Goal: Information Seeking & Learning: Learn about a topic

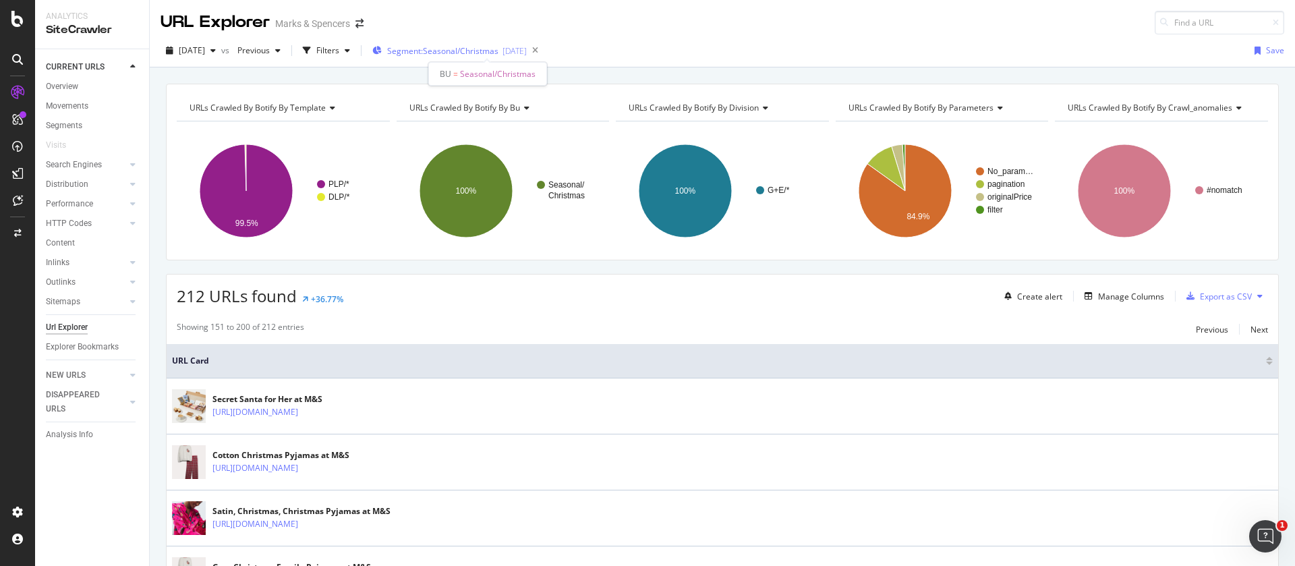
click at [498, 50] on span "Segment: Seasonal/Christmas" at bounding box center [442, 50] width 111 height 11
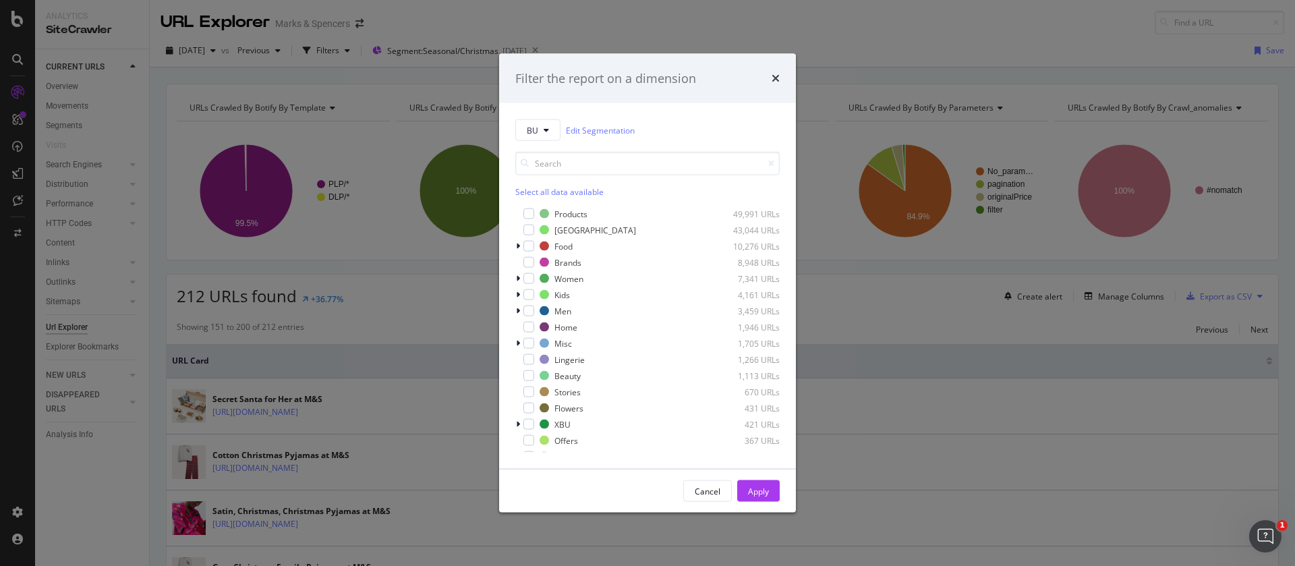
drag, startPoint x: 775, startPoint y: 76, endPoint x: 688, endPoint y: 88, distance: 87.8
click at [775, 76] on icon "times" at bounding box center [775, 78] width 8 height 11
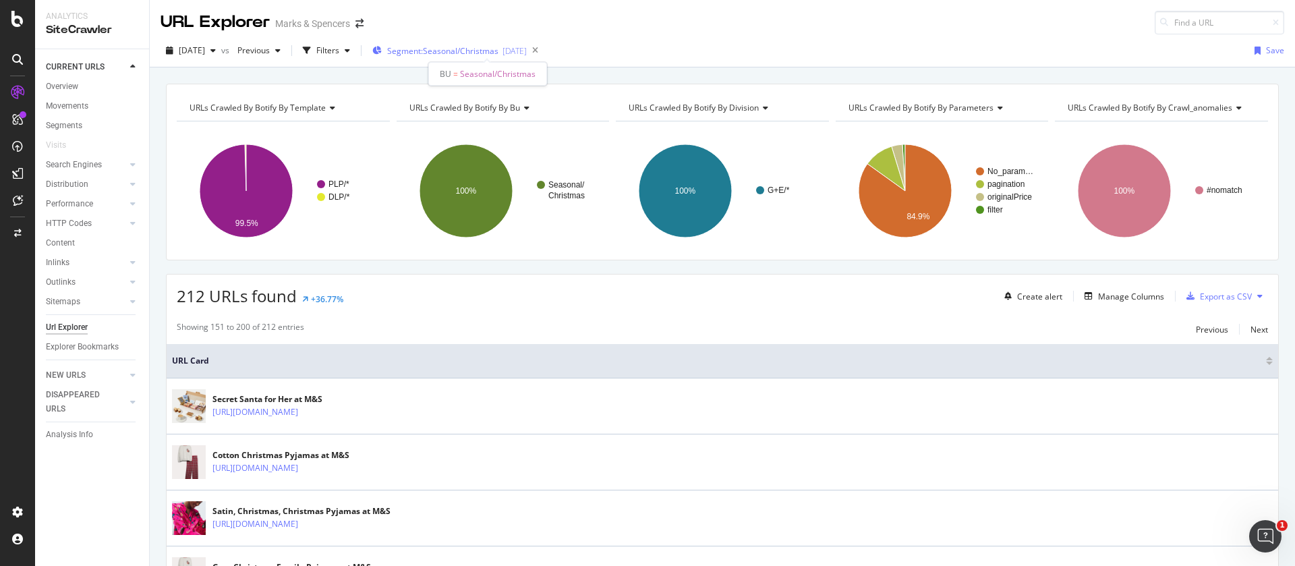
click at [492, 53] on span "Segment: Seasonal/Christmas" at bounding box center [442, 50] width 111 height 11
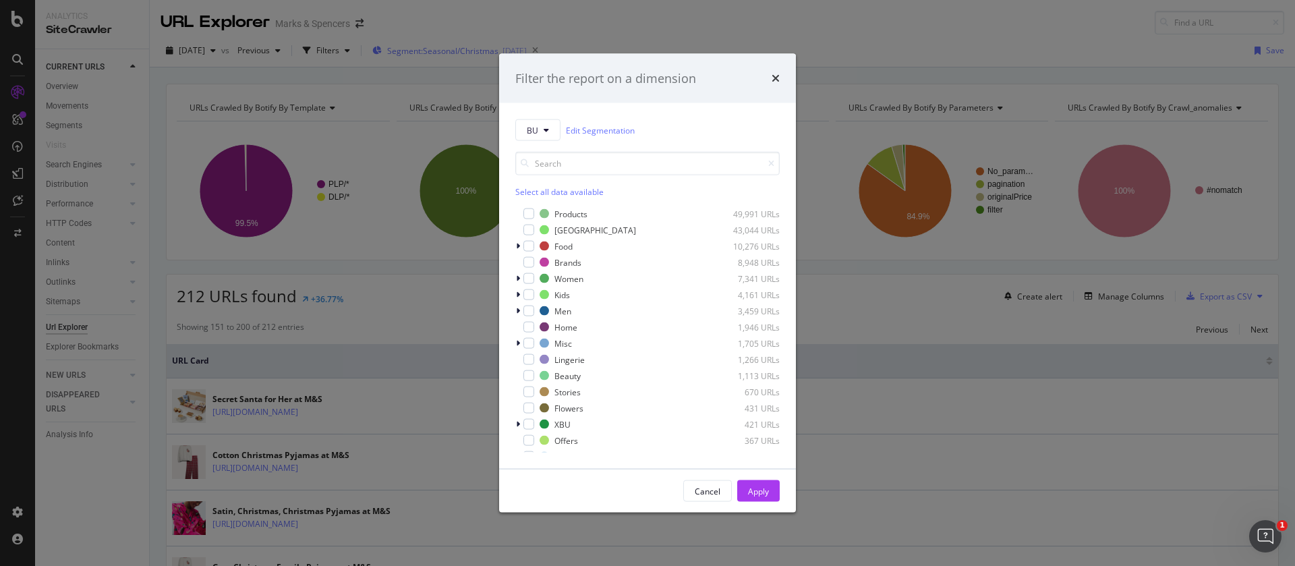
drag, startPoint x: 436, startPoint y: 65, endPoint x: 434, endPoint y: 49, distance: 15.6
click at [436, 64] on div "Filter the report on a dimension BU Edit Segmentation Select all data available…" at bounding box center [647, 283] width 1295 height 566
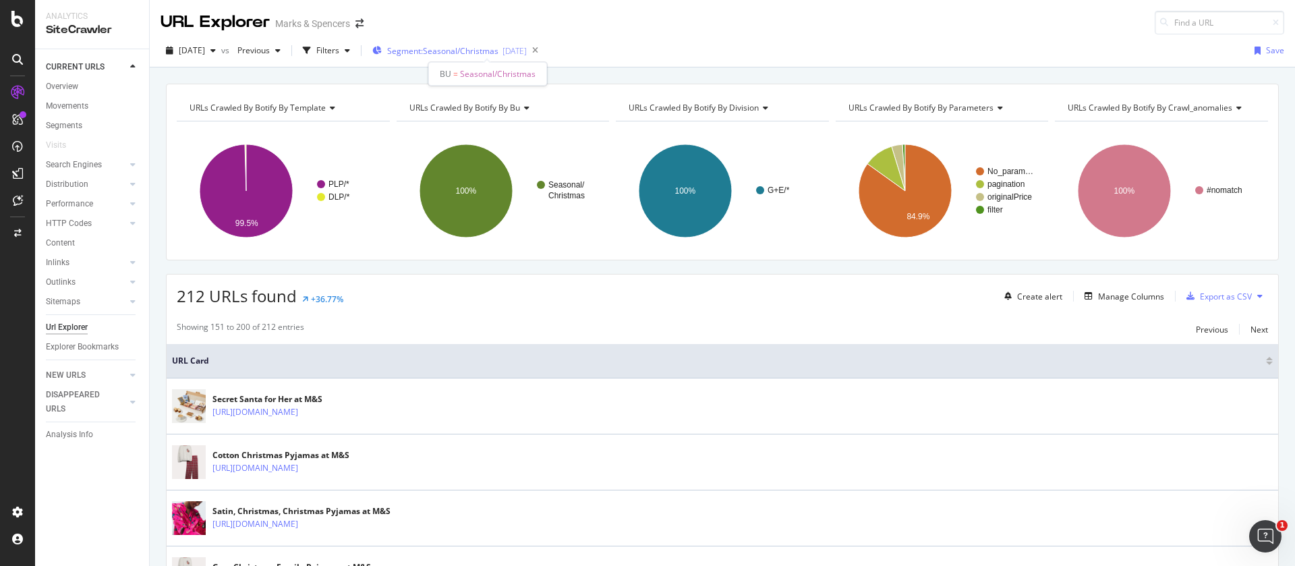
click at [433, 54] on span "Segment: Seasonal/Christmas" at bounding box center [442, 50] width 111 height 11
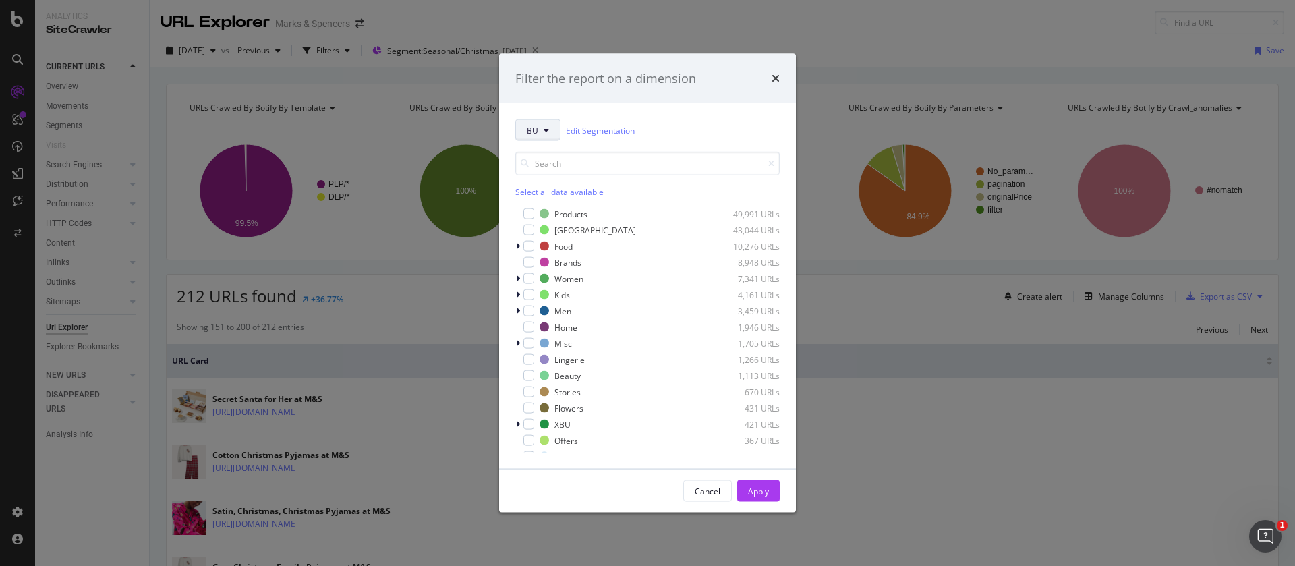
drag, startPoint x: 540, startPoint y: 131, endPoint x: 547, endPoint y: 135, distance: 7.5
click at [540, 131] on button "BU" at bounding box center [537, 130] width 45 height 22
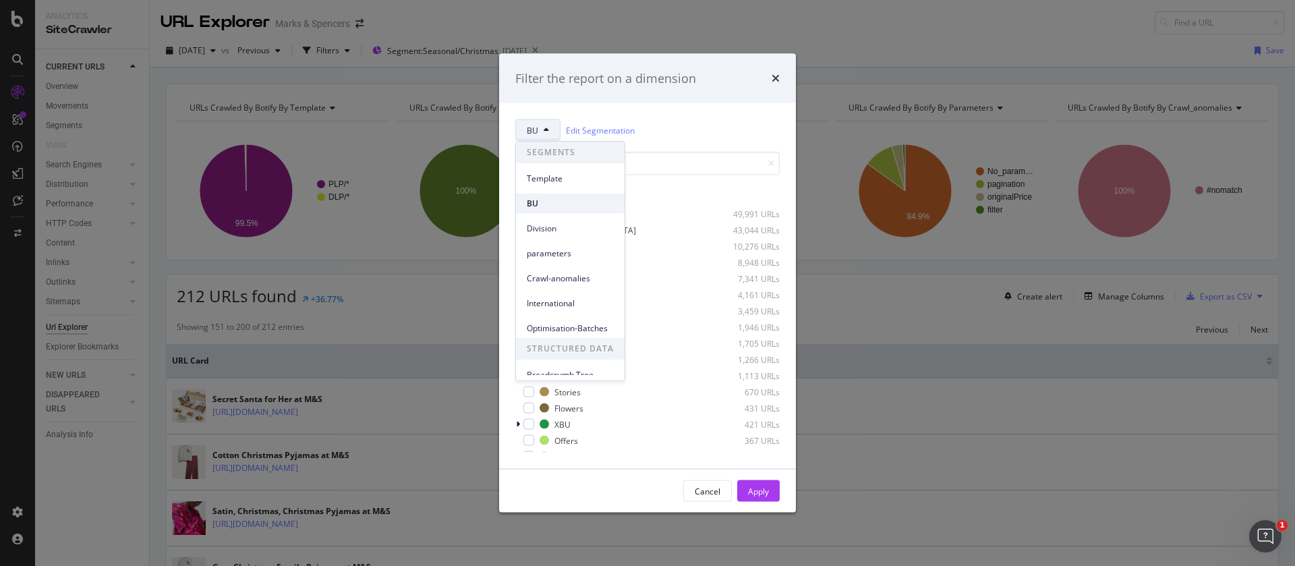
click at [539, 204] on span "BU" at bounding box center [570, 204] width 87 height 12
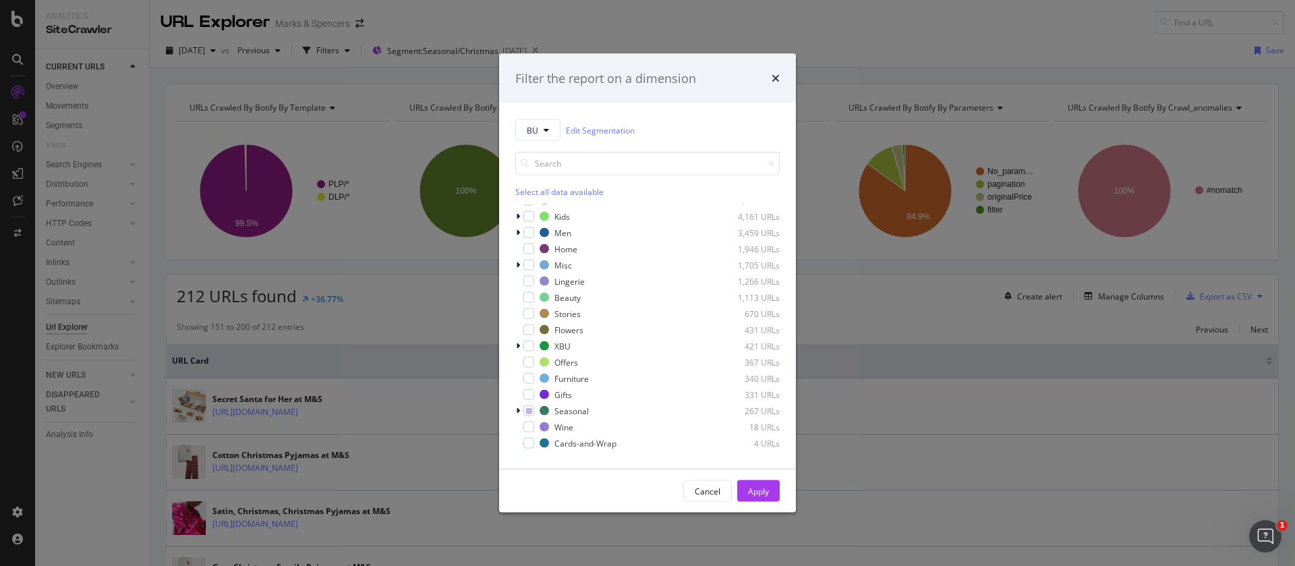
scroll to position [101, 0]
click at [530, 289] on div "modal" at bounding box center [528, 290] width 11 height 11
click at [752, 490] on div "Apply" at bounding box center [758, 490] width 21 height 11
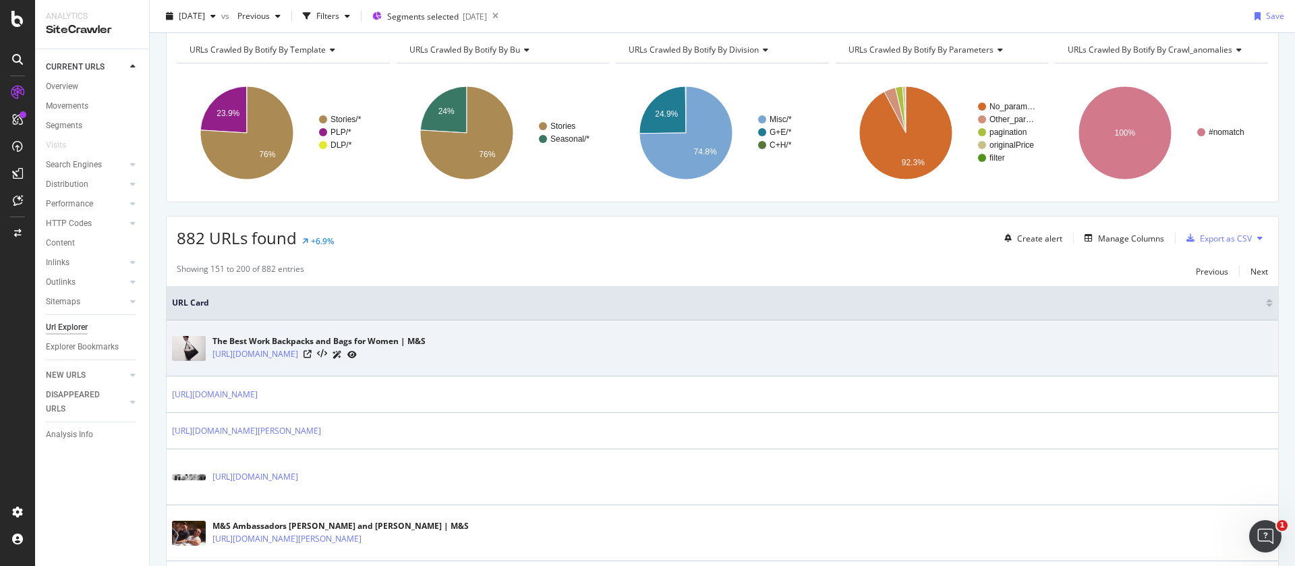
scroll to position [101, 0]
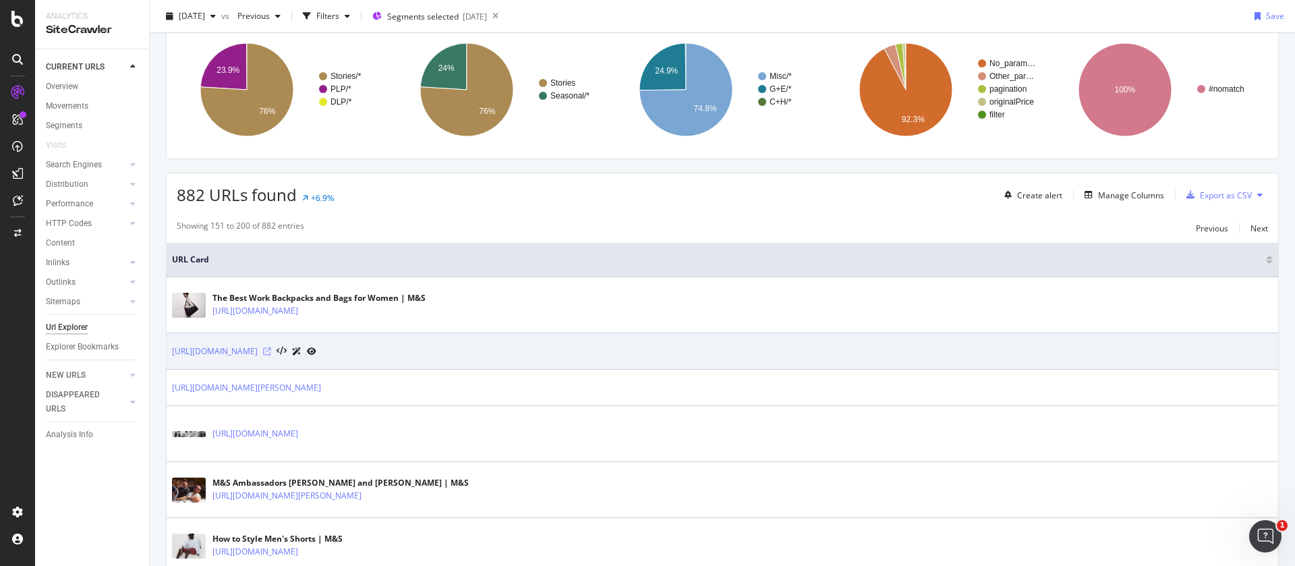
click at [271, 352] on icon at bounding box center [267, 351] width 8 height 8
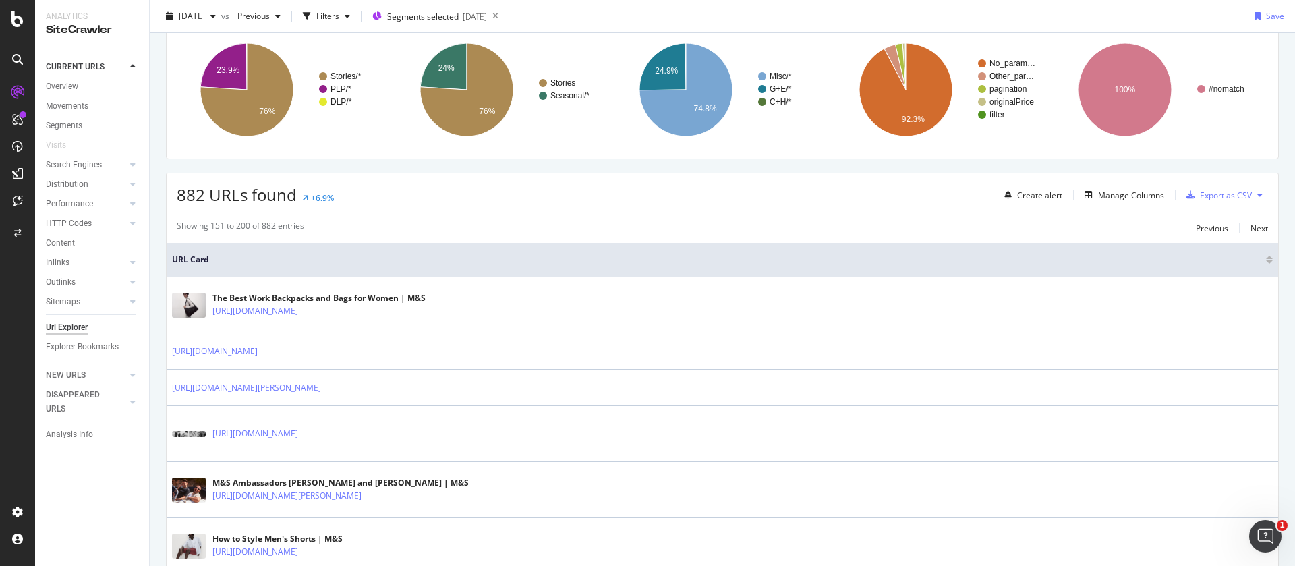
scroll to position [0, 0]
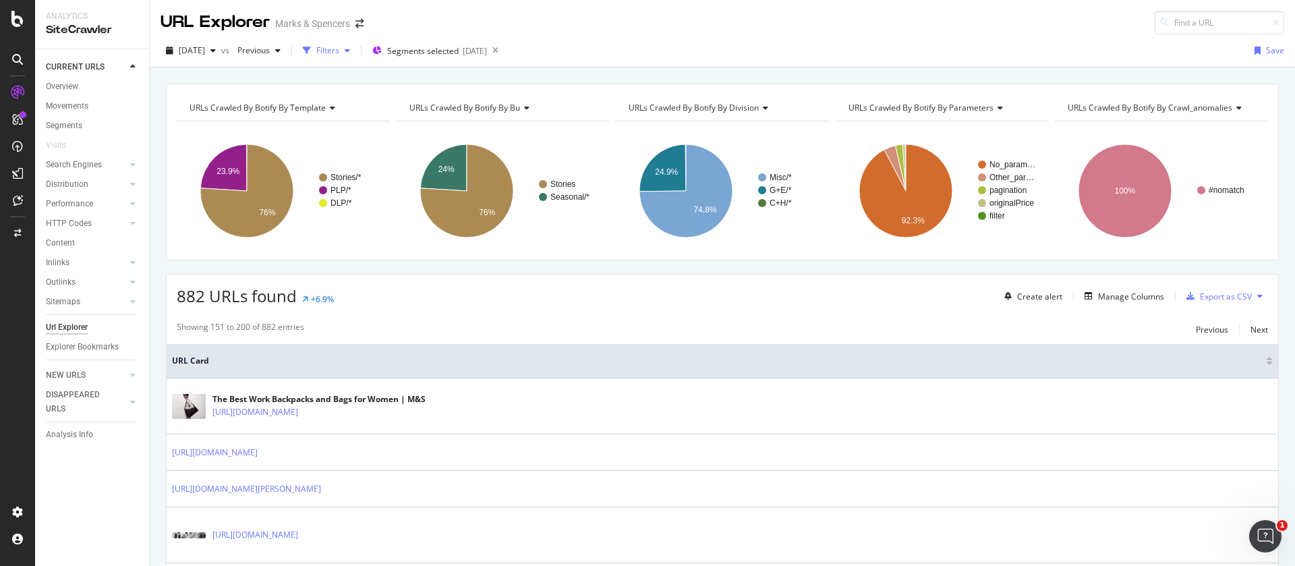
click at [339, 47] on div "Filters" at bounding box center [327, 50] width 23 height 11
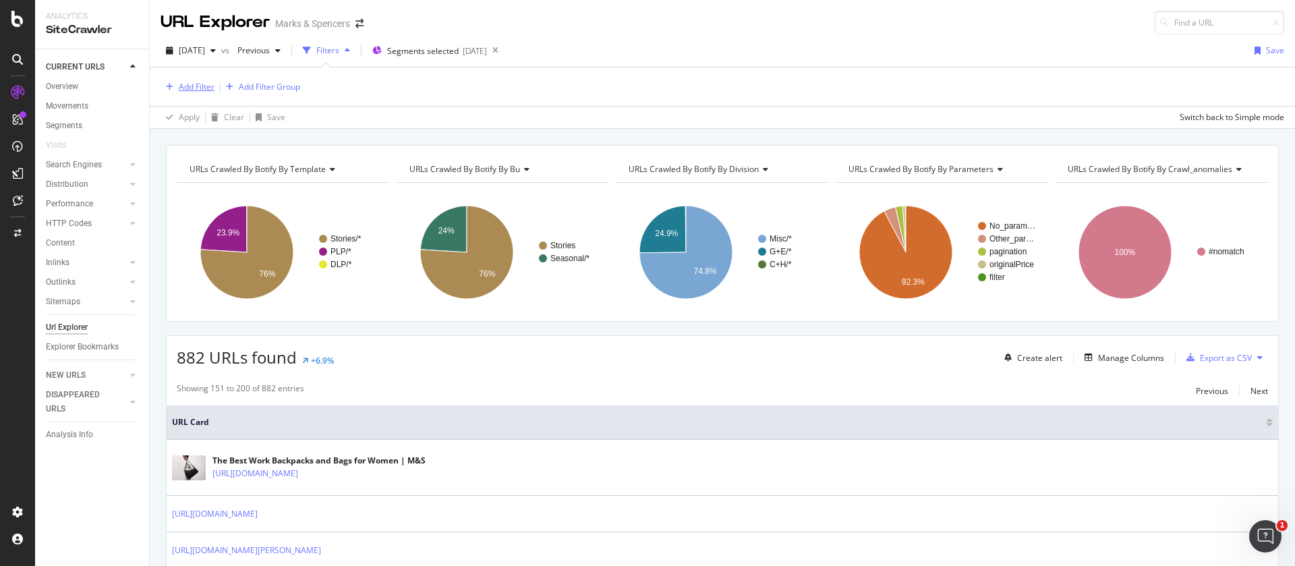
click at [205, 84] on div "Add Filter" at bounding box center [197, 86] width 36 height 11
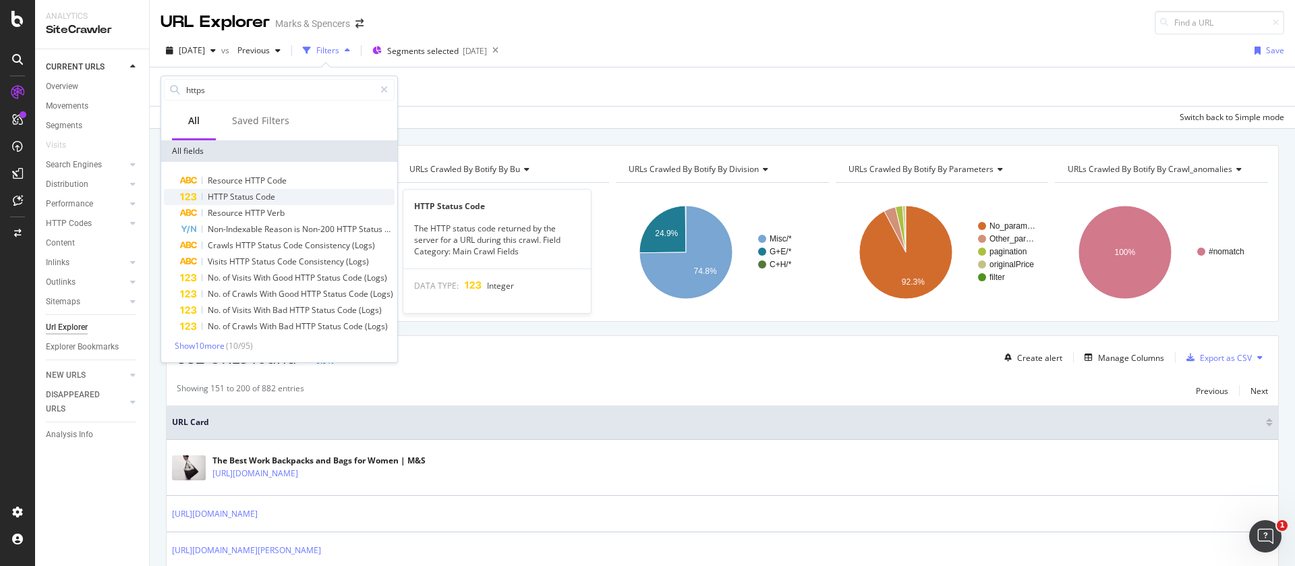
type input "https"
click at [252, 203] on div "HTTP Status Code" at bounding box center [287, 197] width 214 height 16
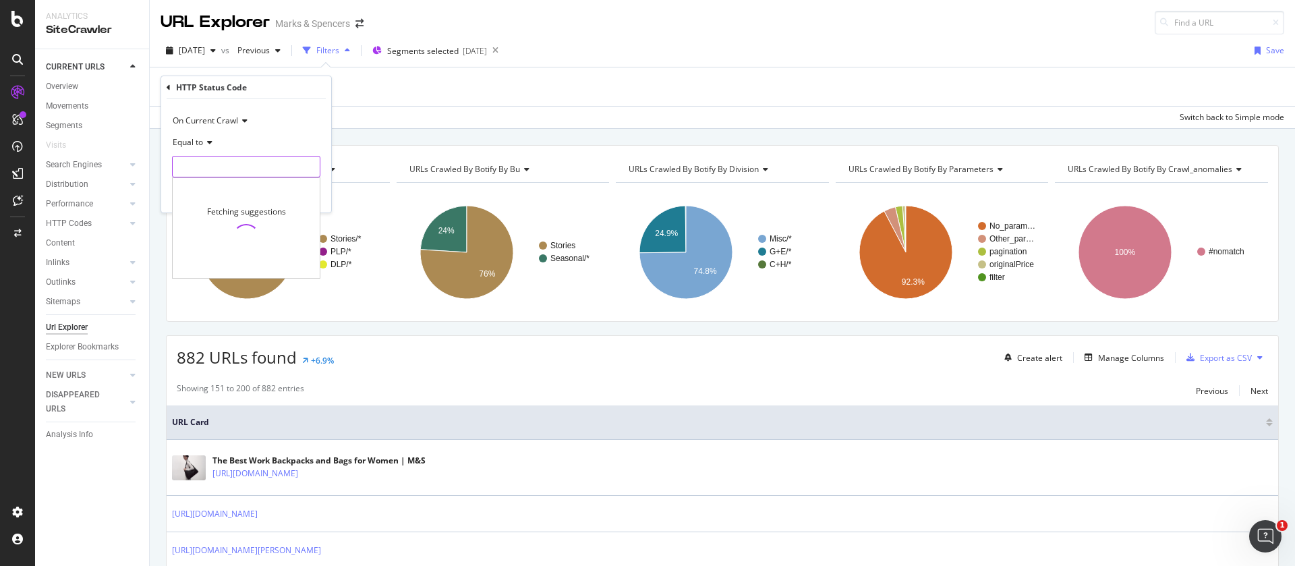
click at [248, 162] on input "number" at bounding box center [246, 167] width 148 height 22
type input "200"
click at [322, 138] on div "On Current Crawl Equal to 200 200 Fetching suggestions Cancel Add filter Apply" at bounding box center [246, 155] width 170 height 113
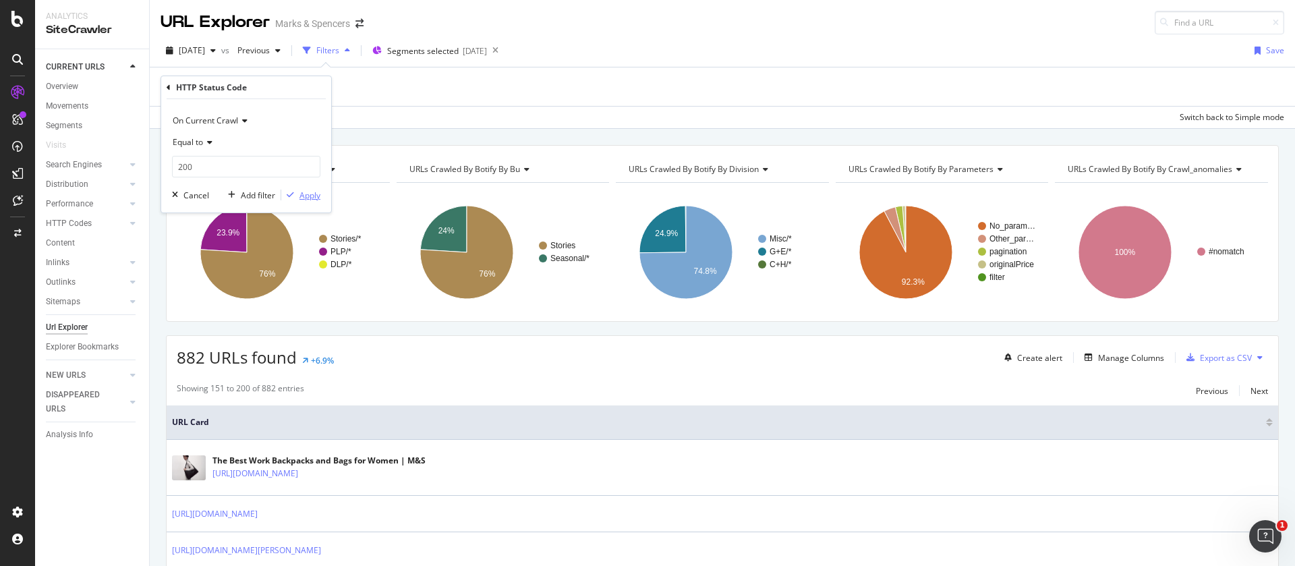
drag, startPoint x: 309, startPoint y: 199, endPoint x: 537, endPoint y: 378, distance: 290.2
click at [309, 199] on div "Apply" at bounding box center [309, 194] width 21 height 11
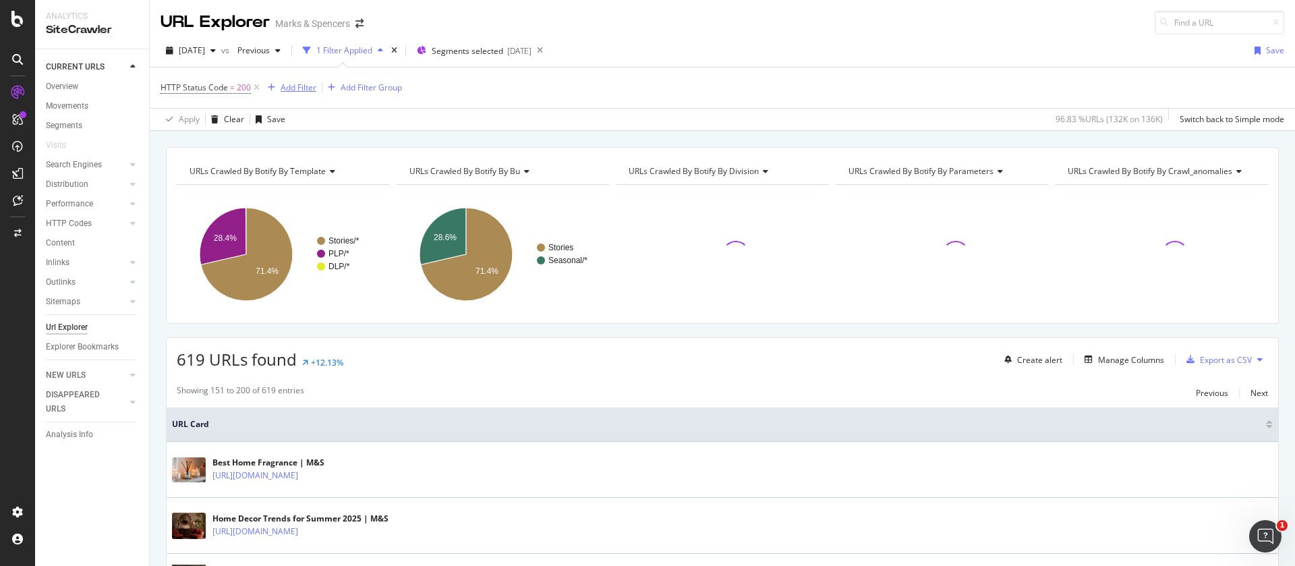
click at [305, 85] on div "Add Filter" at bounding box center [299, 87] width 36 height 11
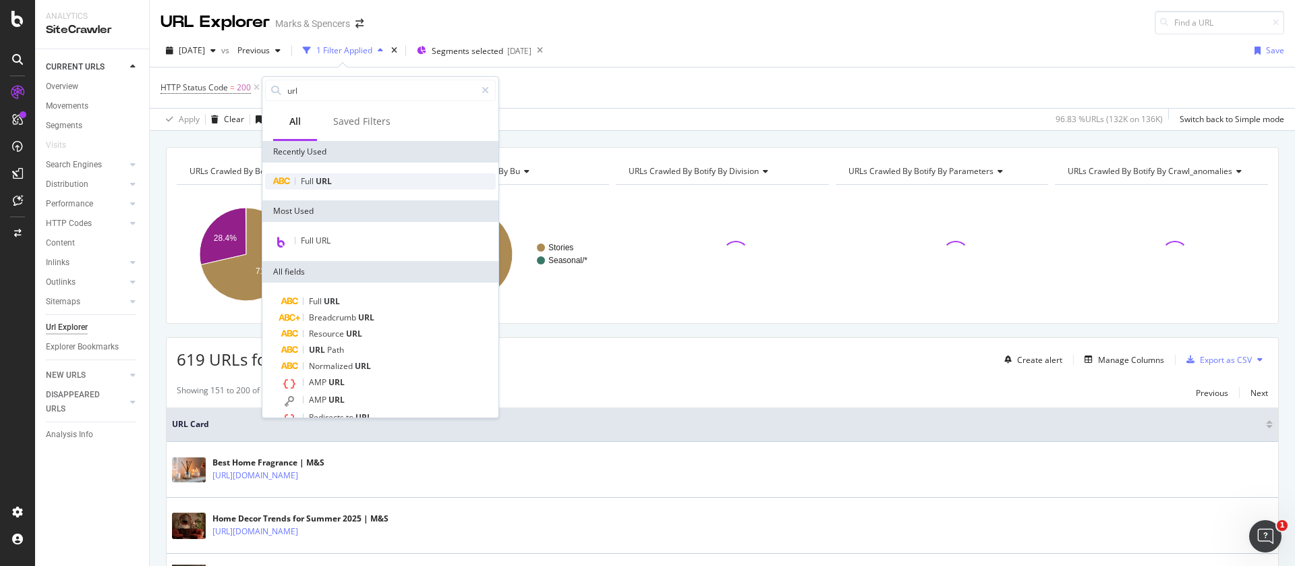
type input "url"
click at [349, 180] on div "Full URL" at bounding box center [380, 181] width 231 height 16
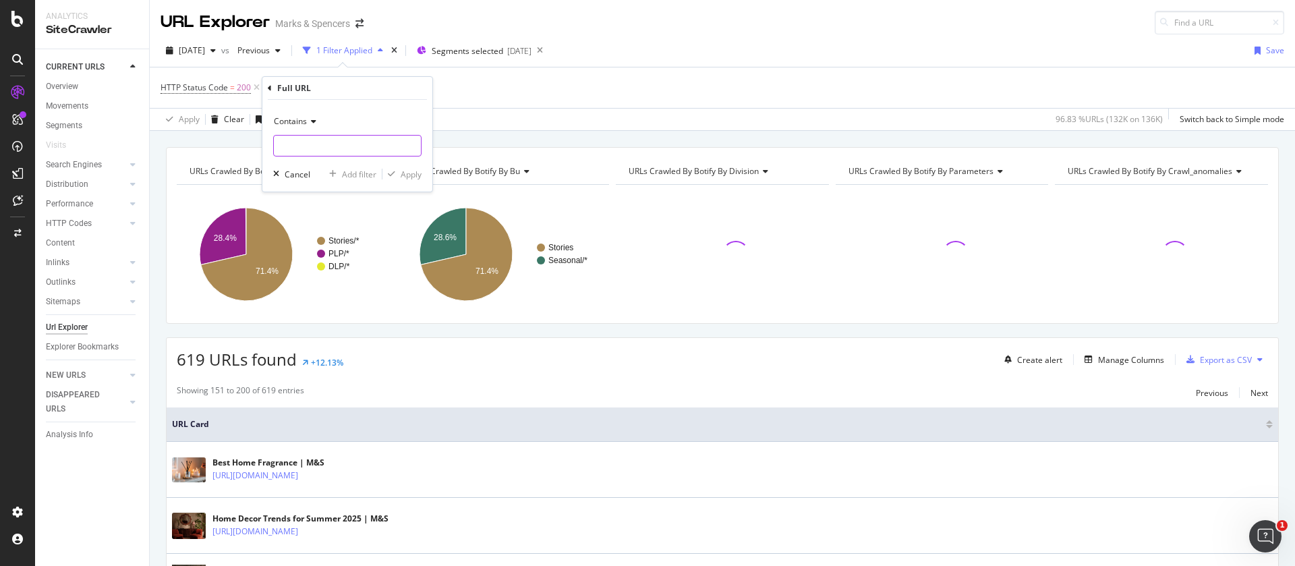
click at [374, 137] on input "text" at bounding box center [347, 146] width 147 height 22
type input "/content"
drag, startPoint x: 399, startPoint y: 172, endPoint x: 491, endPoint y: 131, distance: 100.2
click at [399, 172] on div "button" at bounding box center [391, 174] width 18 height 8
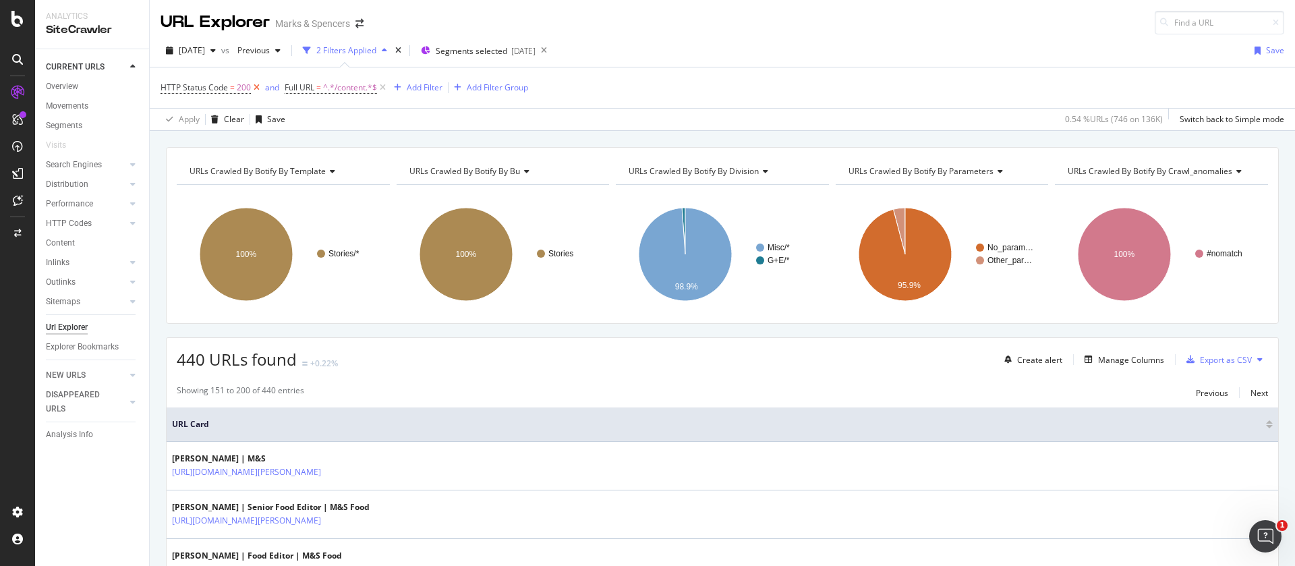
click at [257, 86] on icon at bounding box center [256, 87] width 11 height 13
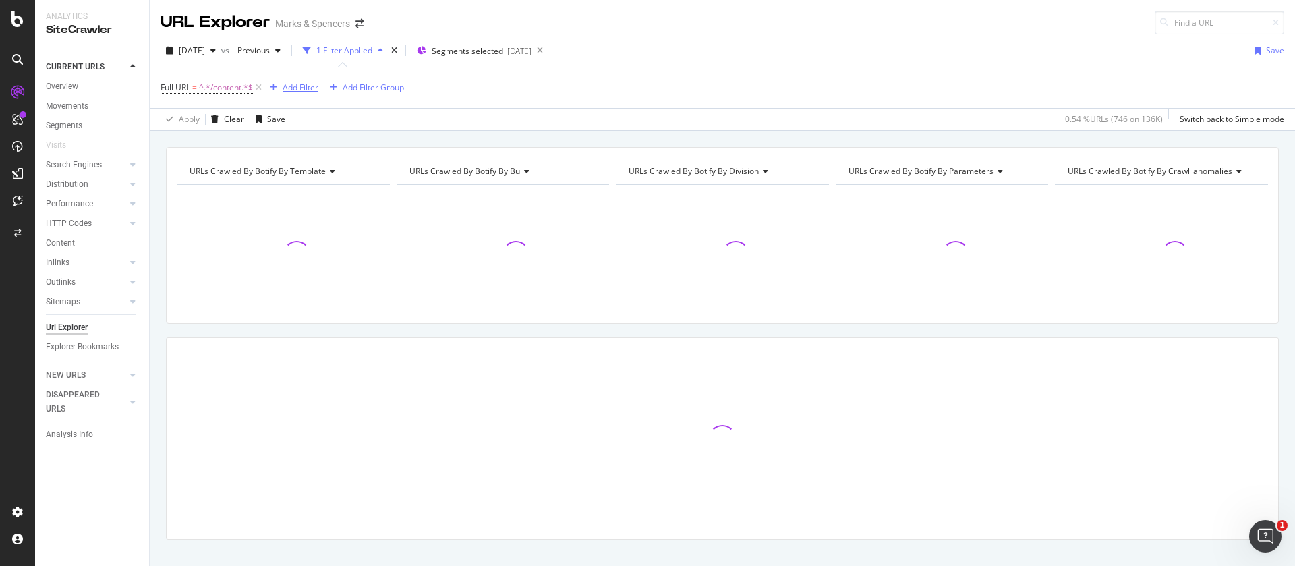
click at [299, 82] on div "Add Filter" at bounding box center [301, 87] width 36 height 11
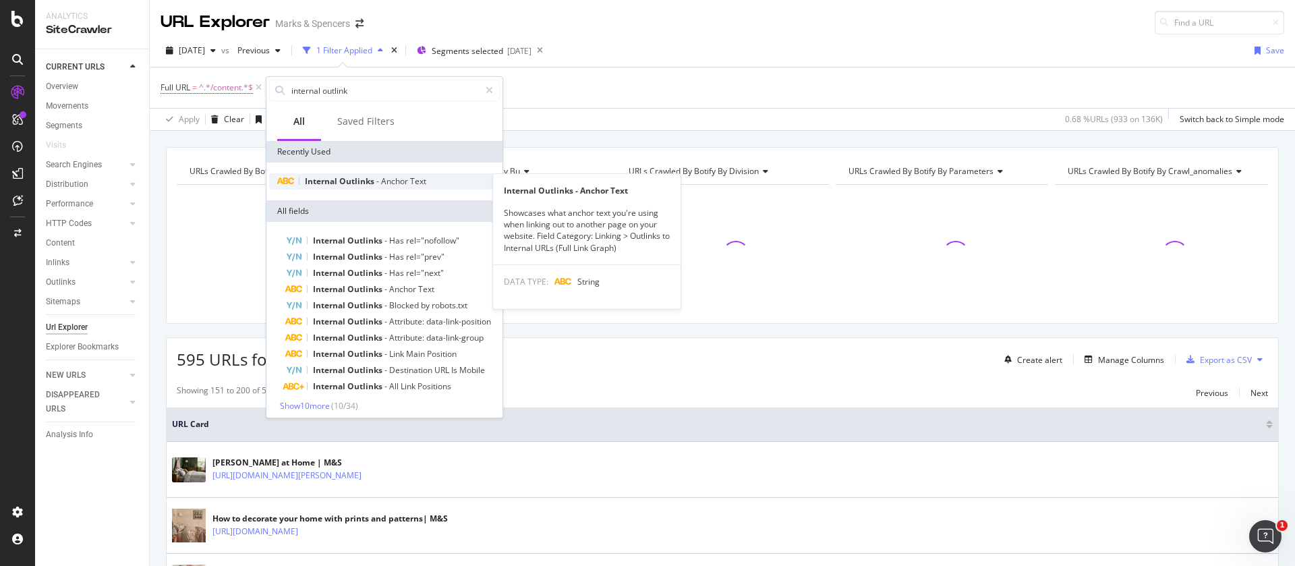
type input "internal outlink"
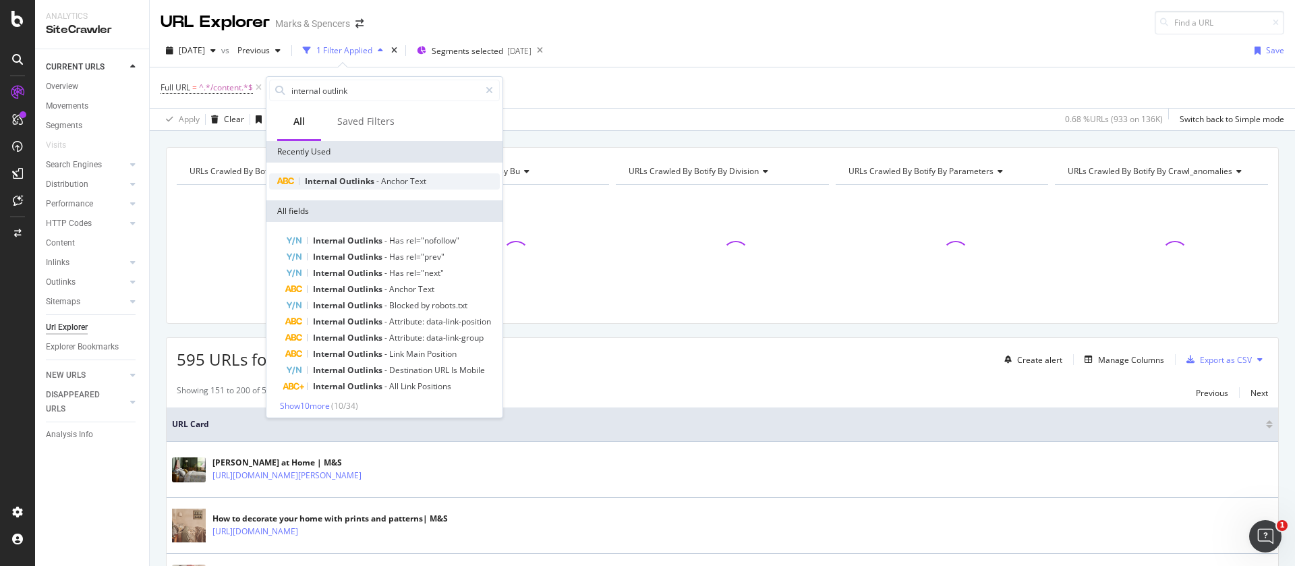
click at [353, 178] on span "Outlinks" at bounding box center [357, 180] width 37 height 11
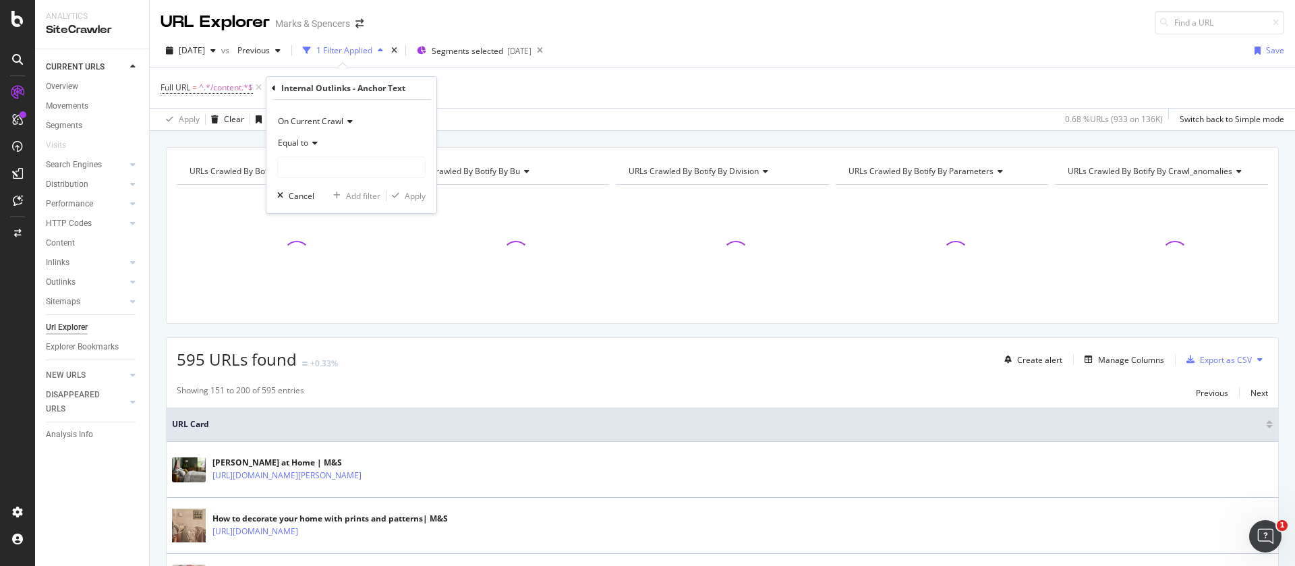
click at [307, 138] on span "Equal to" at bounding box center [293, 142] width 30 height 11
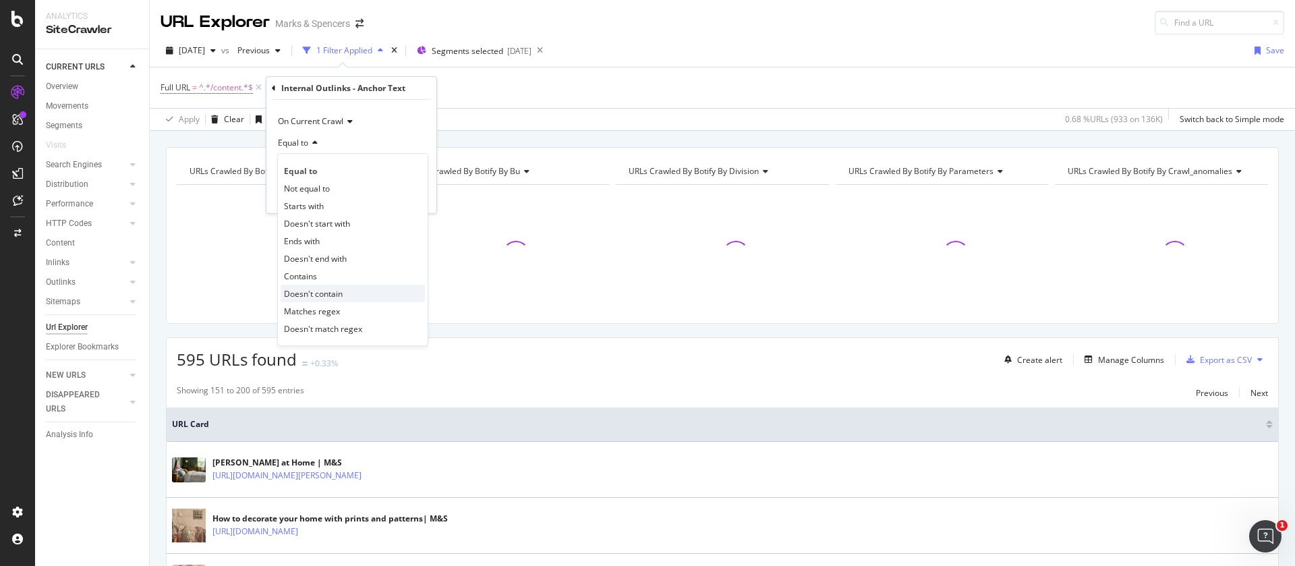
click at [306, 293] on span "Doesn't contain" at bounding box center [313, 293] width 59 height 11
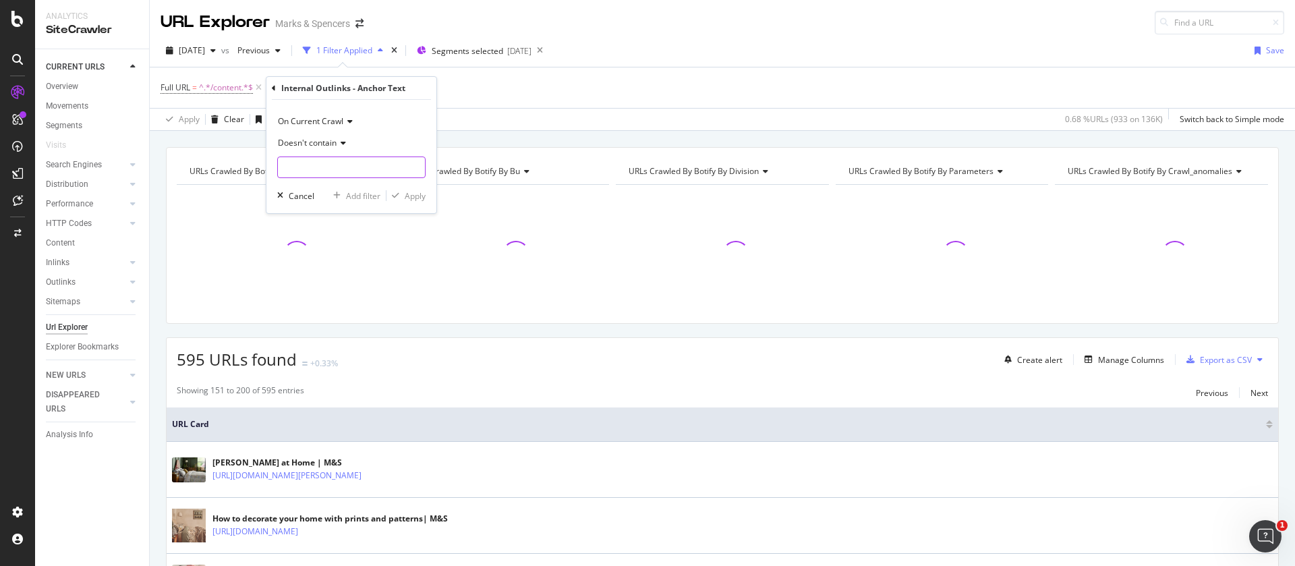
click at [310, 168] on input "text" at bounding box center [351, 167] width 147 height 22
type input "Food inspiration"
click at [419, 194] on div "Apply" at bounding box center [415, 195] width 21 height 11
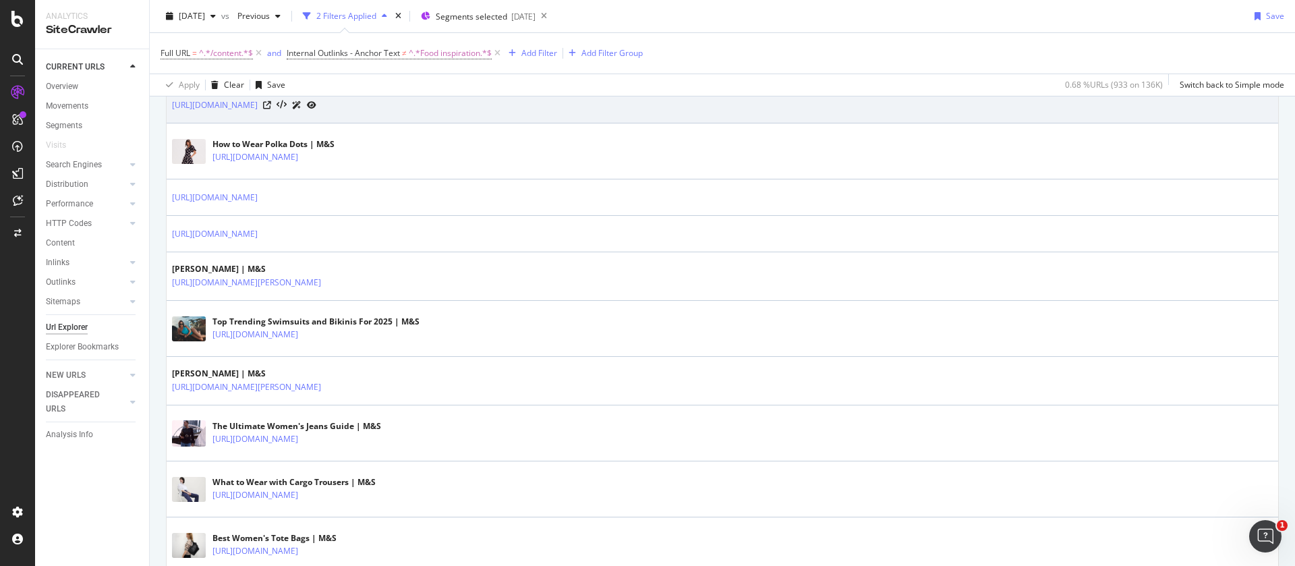
scroll to position [1113, 0]
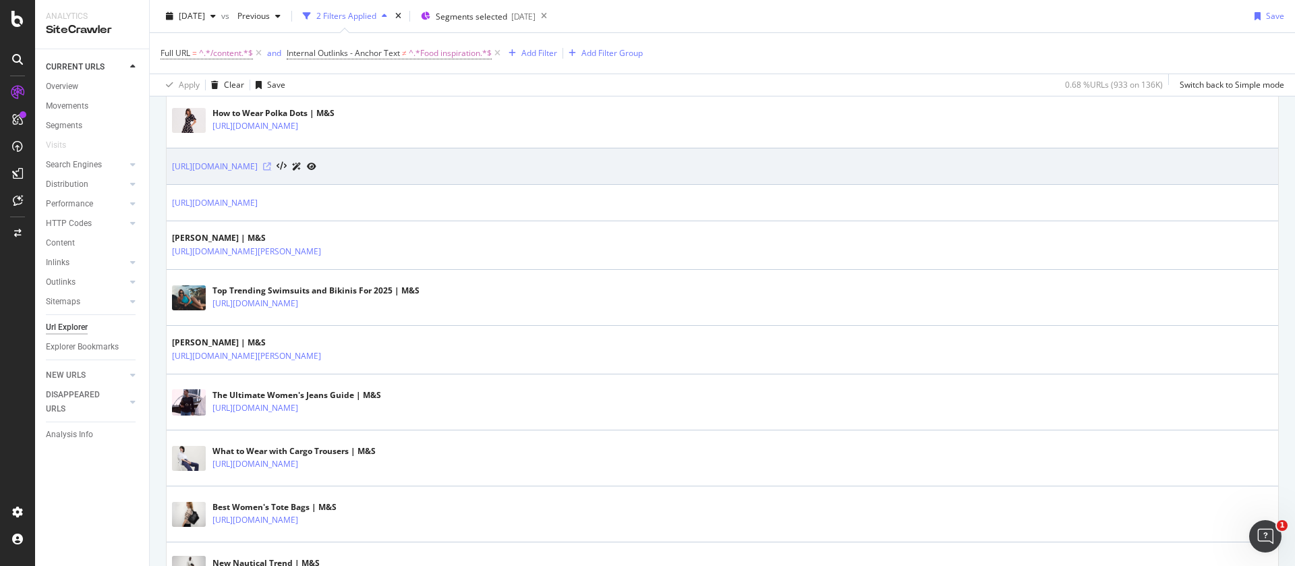
click at [271, 163] on icon at bounding box center [267, 167] width 8 height 8
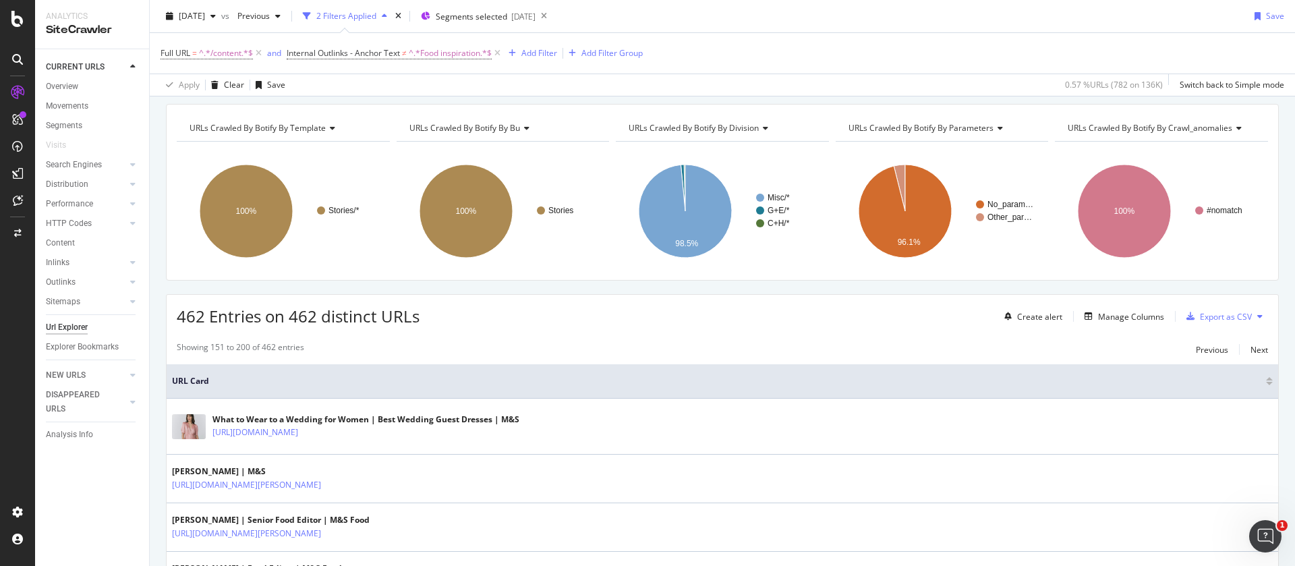
scroll to position [0, 0]
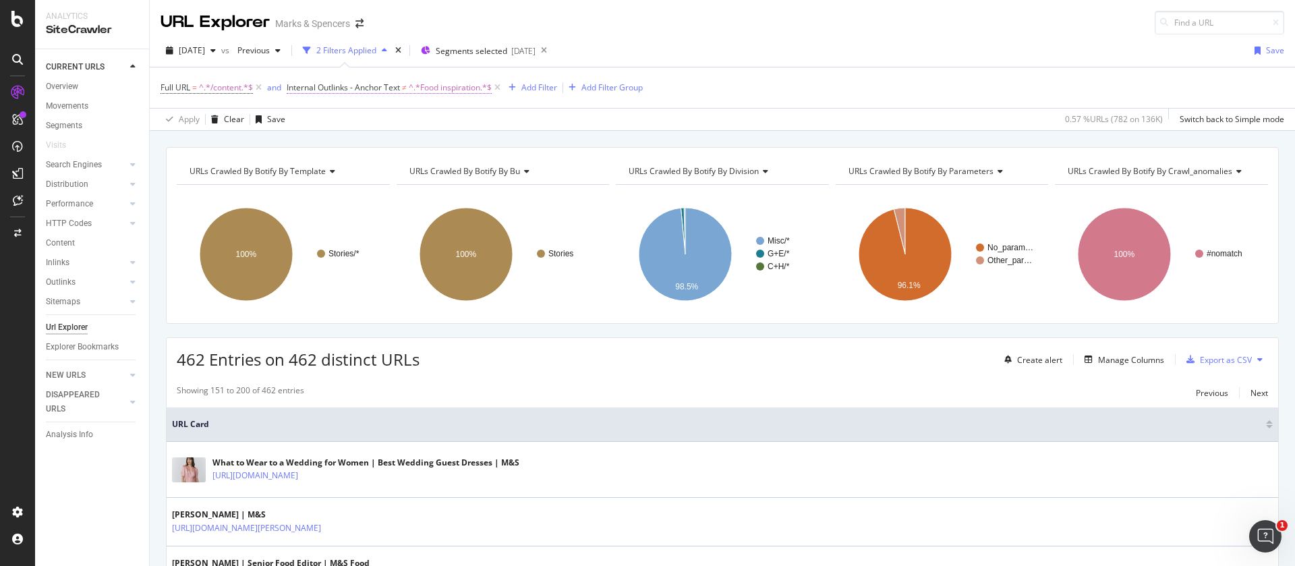
click at [390, 85] on span "Internal Outlinks - Anchor Text" at bounding box center [343, 87] width 113 height 11
click at [521, 140] on div "URLs Crawled By Botify By template Chart (by Value) Table Expand Export as CSV …" at bounding box center [722, 147] width 1145 height 32
click at [387, 49] on icon "button" at bounding box center [384, 51] width 5 height 8
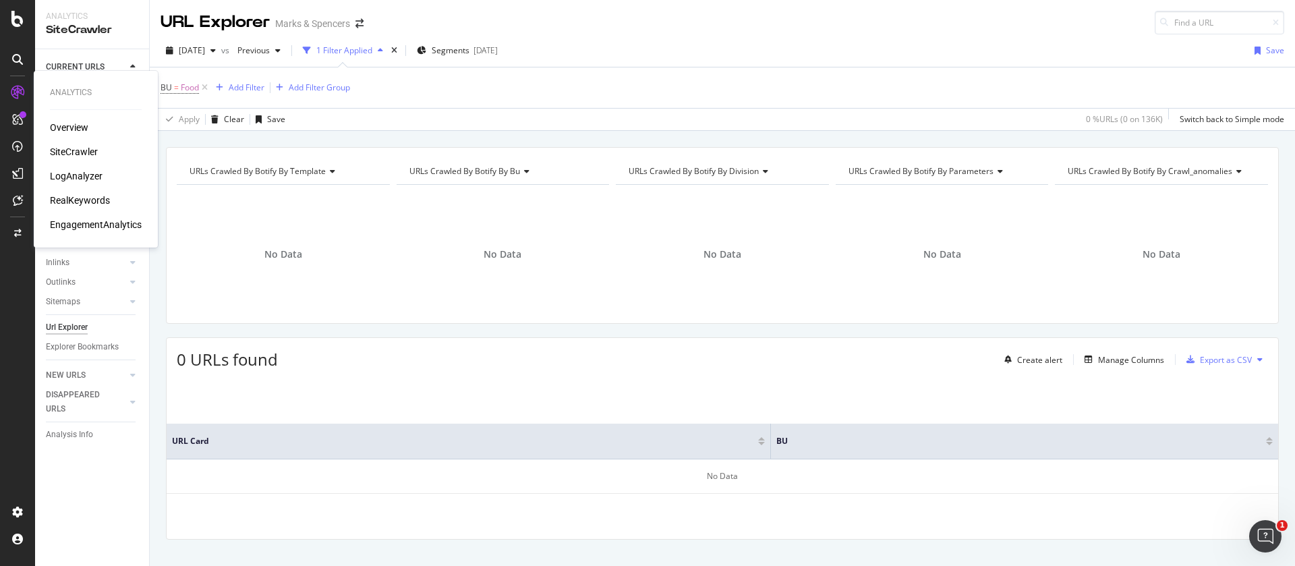
click at [67, 199] on div "RealKeywords" at bounding box center [80, 200] width 60 height 13
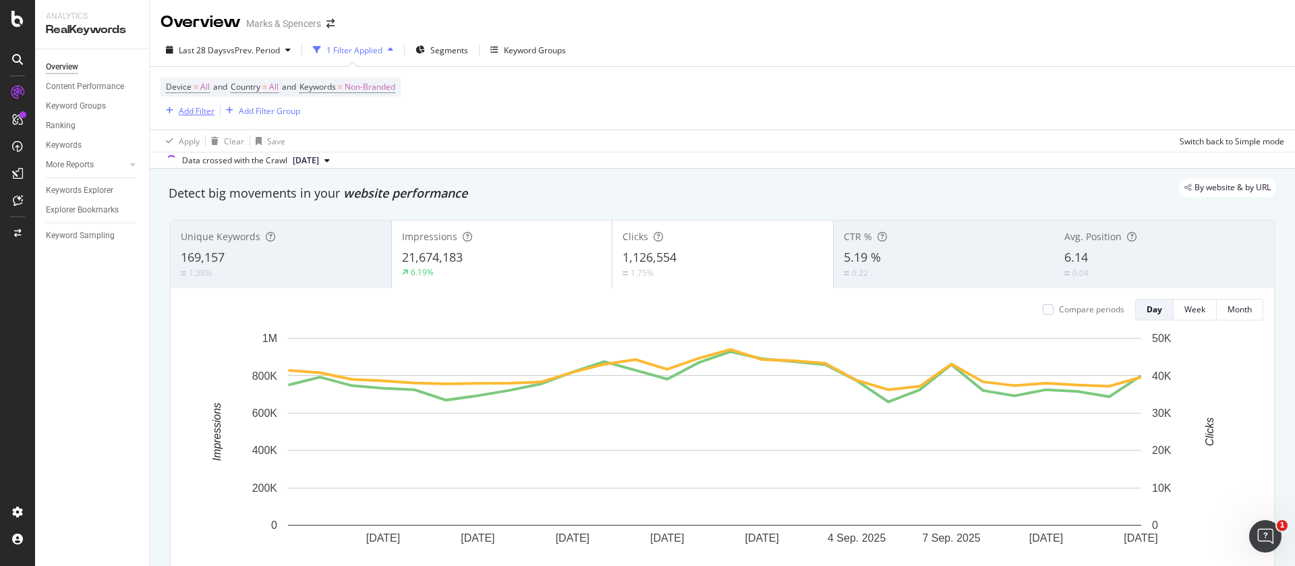
click at [200, 111] on div "Add Filter" at bounding box center [197, 110] width 36 height 11
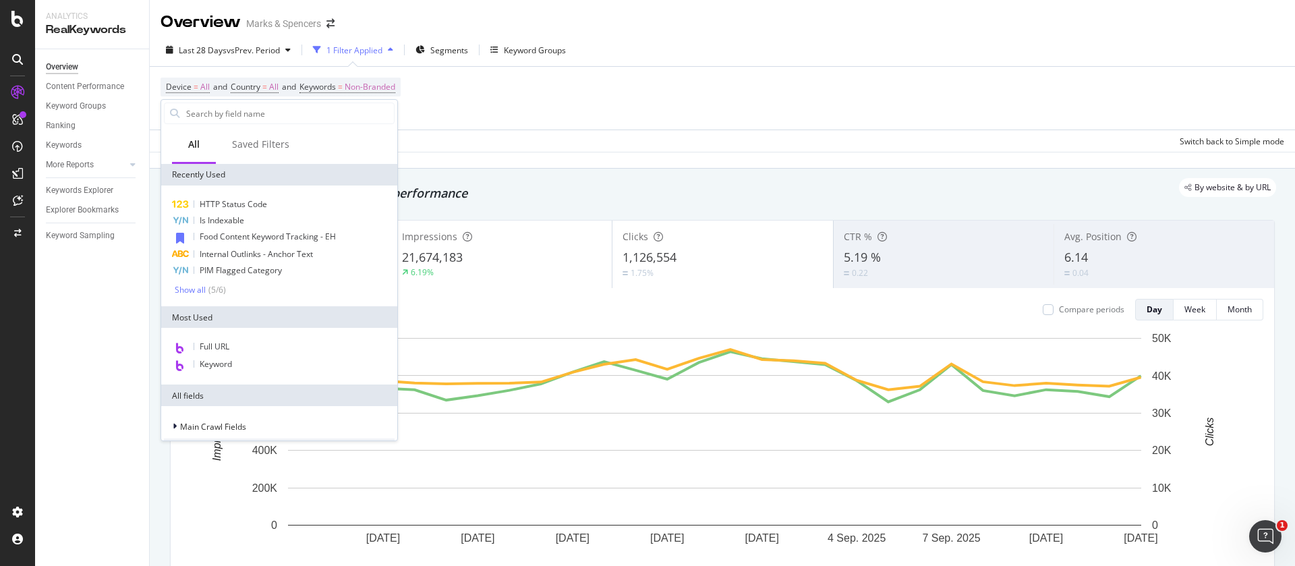
click at [444, 101] on div "Device = All and Country = All and Keywords = Non-Branded Add Filter Add Filter…" at bounding box center [721, 98] width 1123 height 63
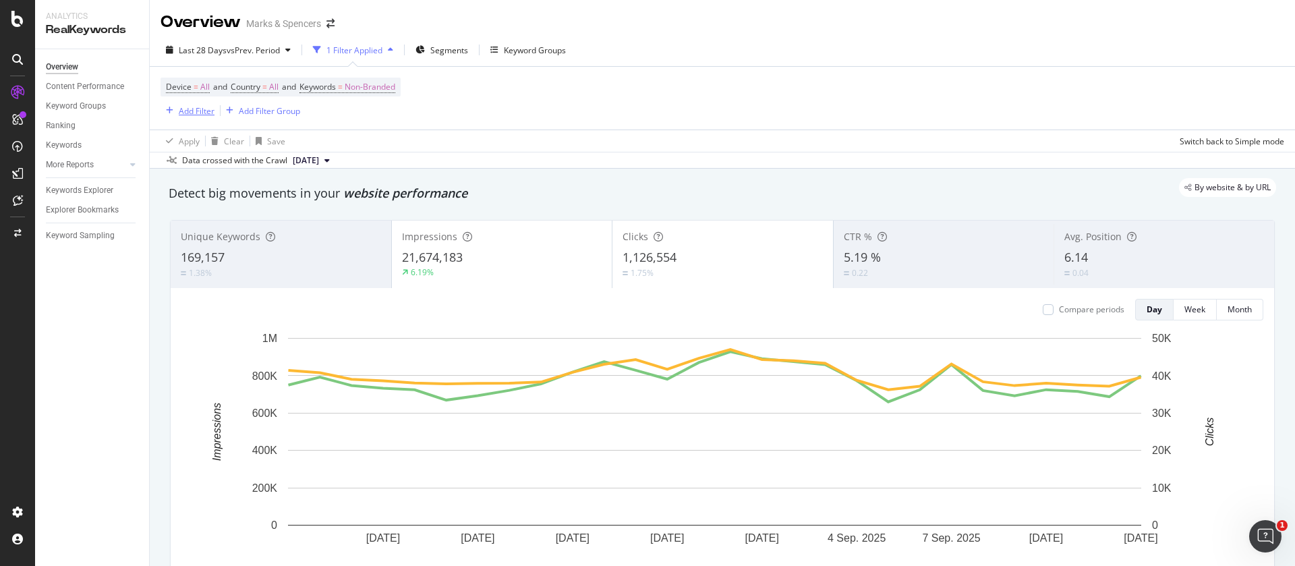
click at [187, 112] on div "Add Filter" at bounding box center [197, 110] width 36 height 11
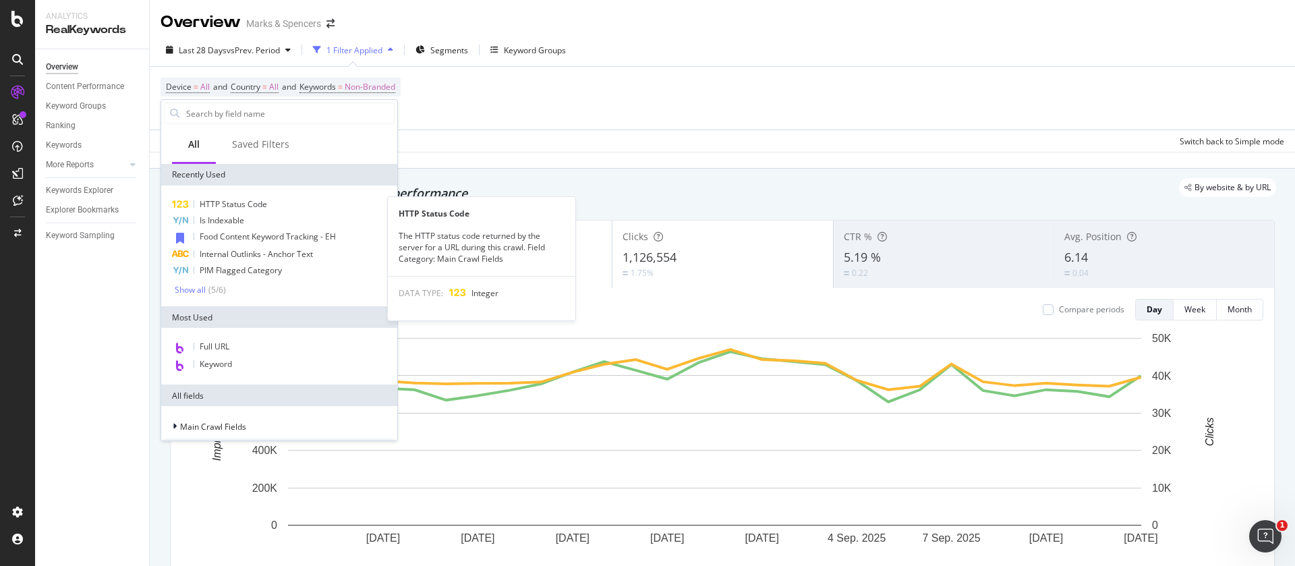
click at [221, 198] on span "HTTP Status Code" at bounding box center [233, 203] width 67 height 11
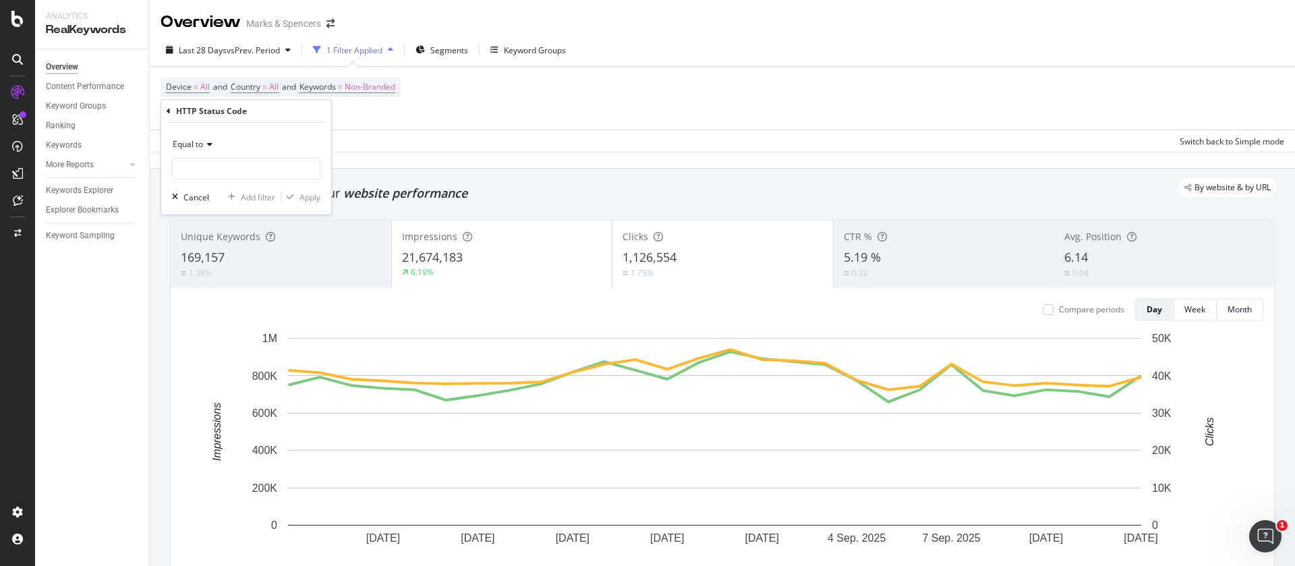
click at [168, 111] on icon at bounding box center [169, 111] width 4 height 8
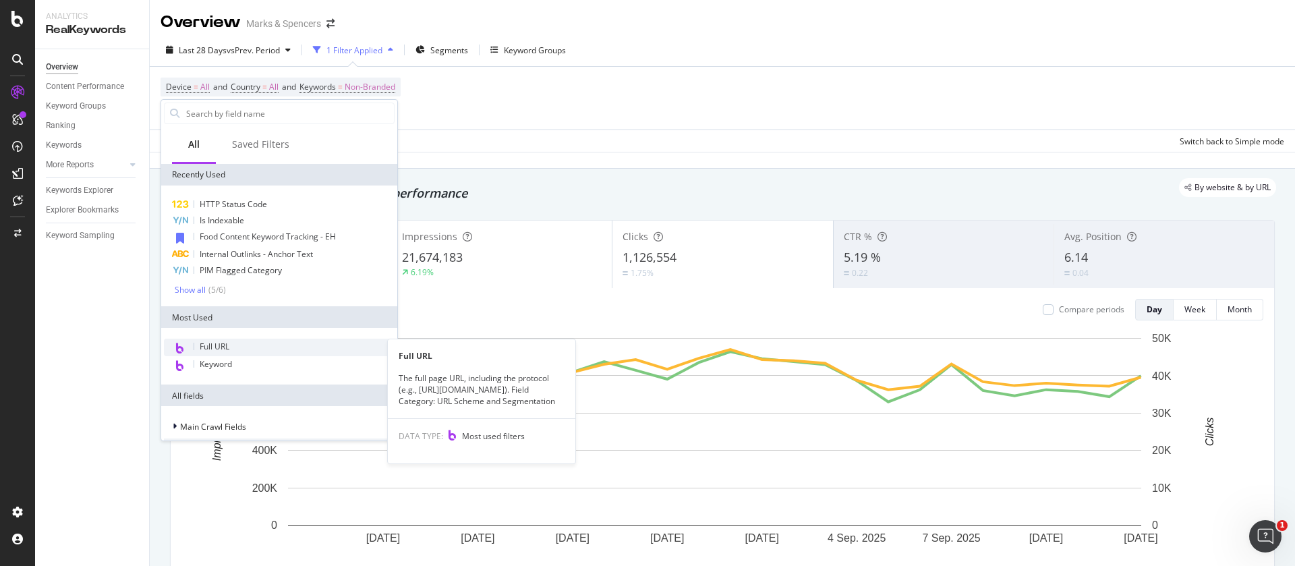
click at [214, 344] on span "Full URL" at bounding box center [215, 346] width 30 height 11
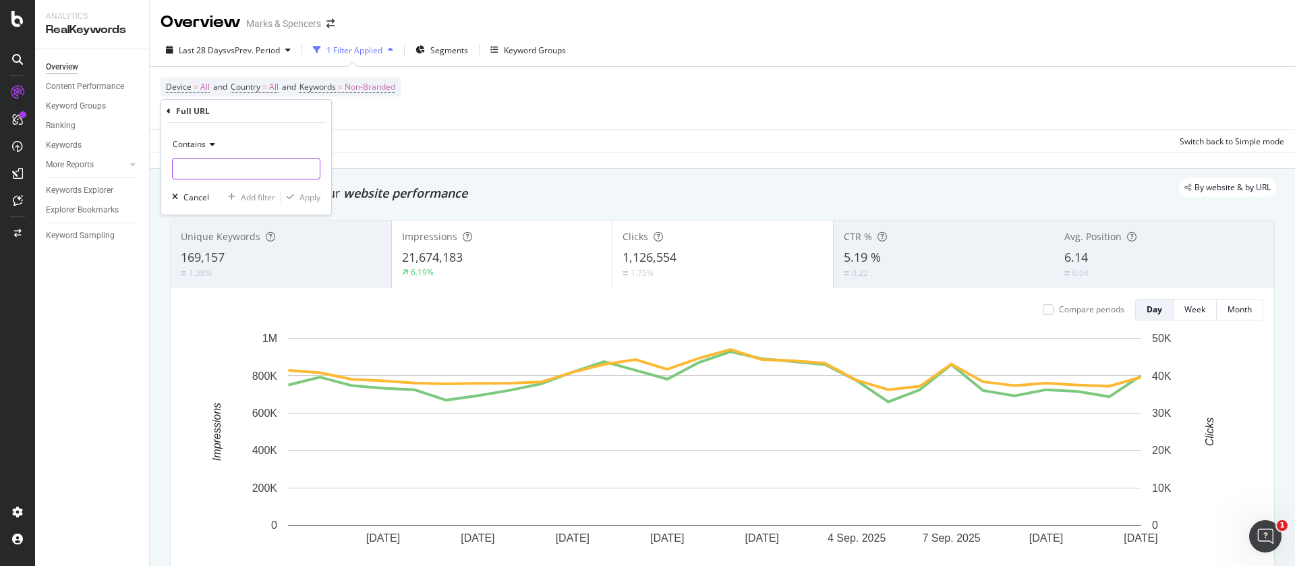
click at [231, 169] on input "text" at bounding box center [246, 169] width 147 height 22
paste input "/l/christmas/christmas-pyjamas/family-christmas-pyjamas/fs5/pet-gifts"
type input "/l/christmas/christmas-pyjamas/family-christmas-pyjamas/fs5/pet-gifts"
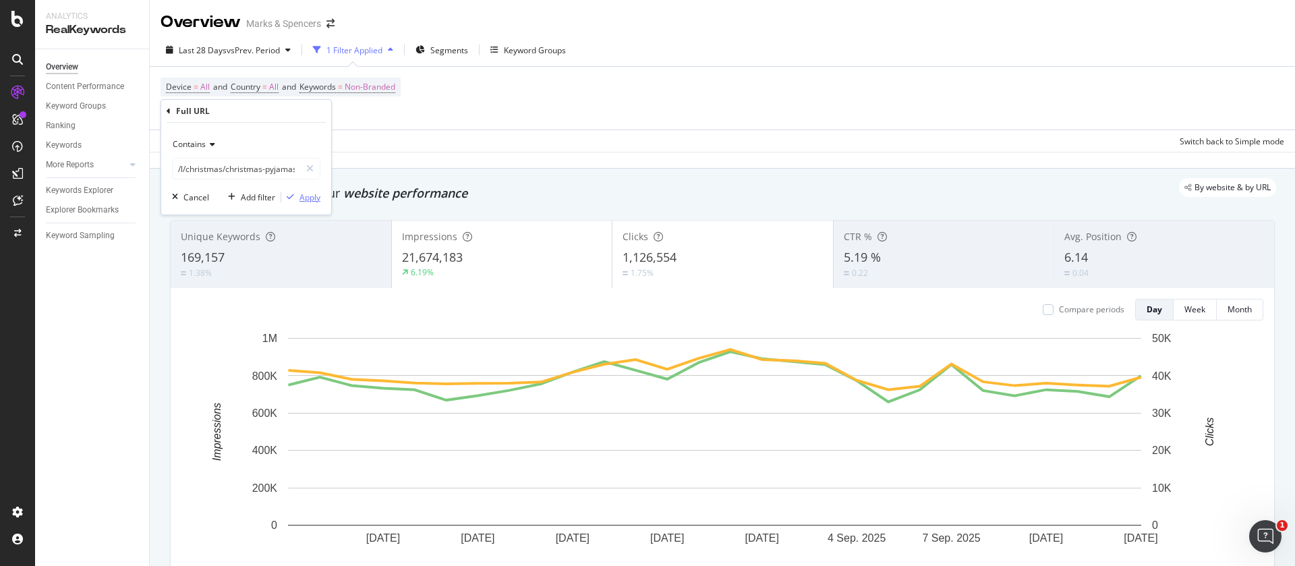
click at [310, 201] on div "Apply" at bounding box center [309, 197] width 21 height 11
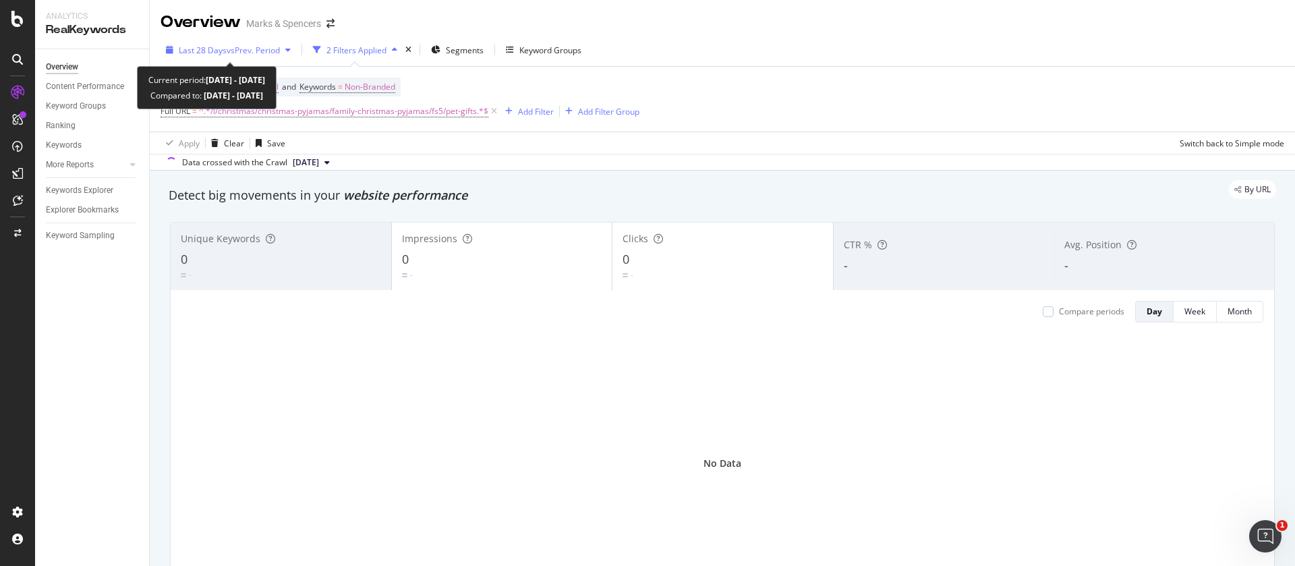
click at [194, 52] on span "Last 28 Days" at bounding box center [203, 50] width 48 height 11
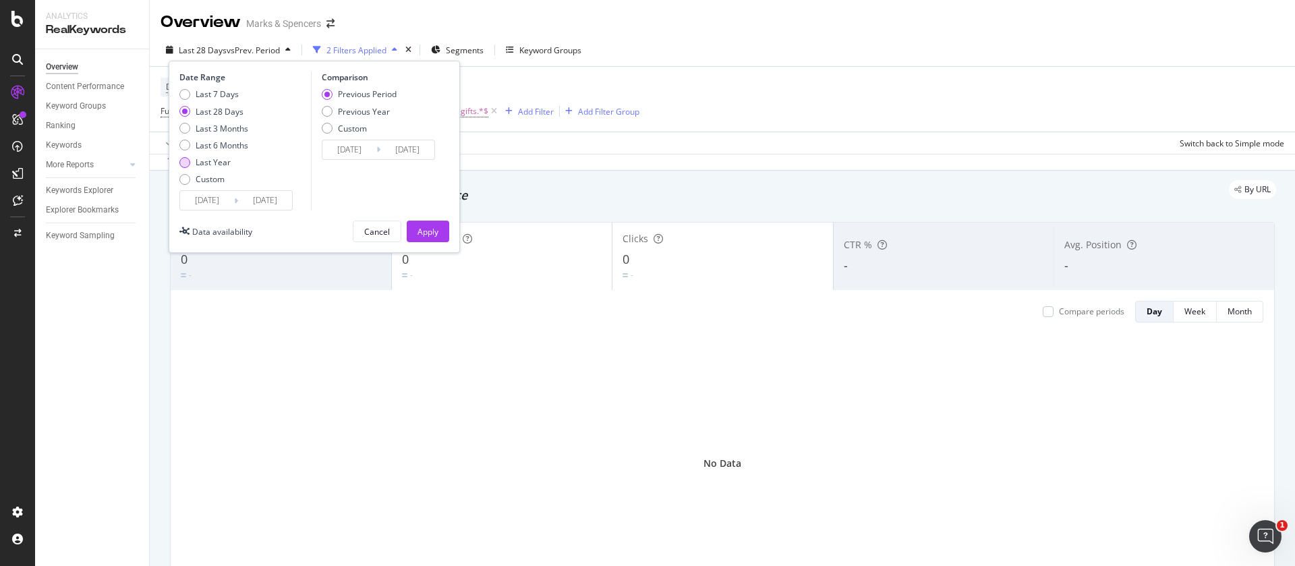
click at [205, 162] on div "Last Year" at bounding box center [213, 161] width 35 height 11
type input "2024/09/14"
type input "2023/09/15"
type input "2024/09/13"
click at [426, 227] on div "Apply" at bounding box center [427, 231] width 21 height 11
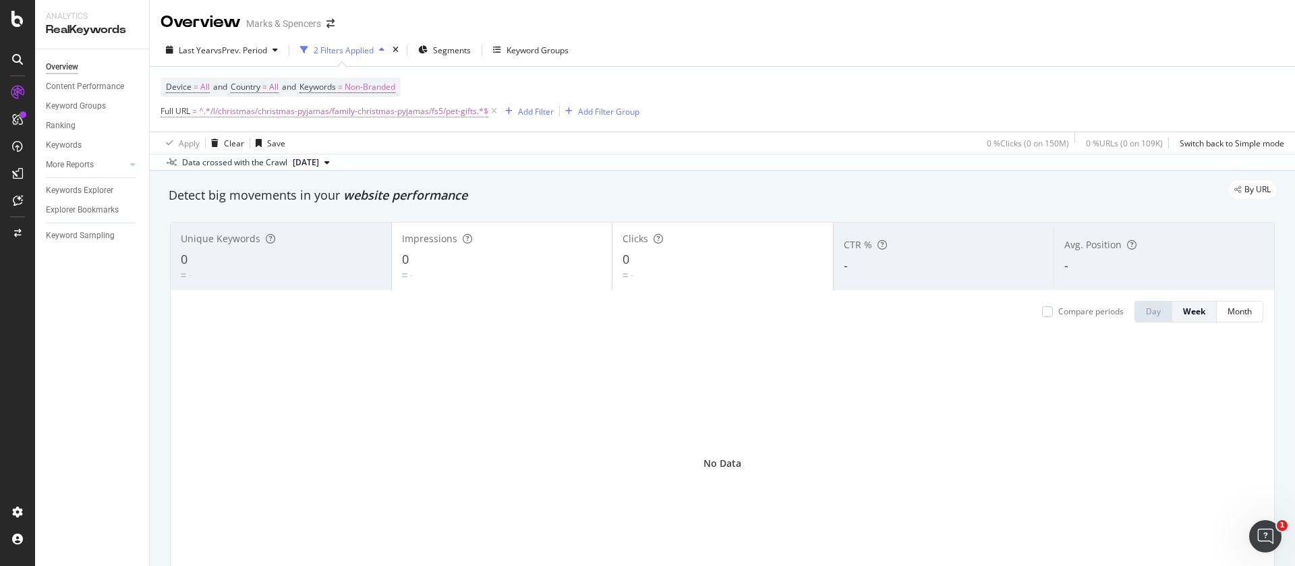
click at [394, 111] on span "^.*/l/christmas/christmas-pyjamas/family-christmas-pyjamas/fs5/pet-gifts.*$" at bounding box center [343, 111] width 289 height 19
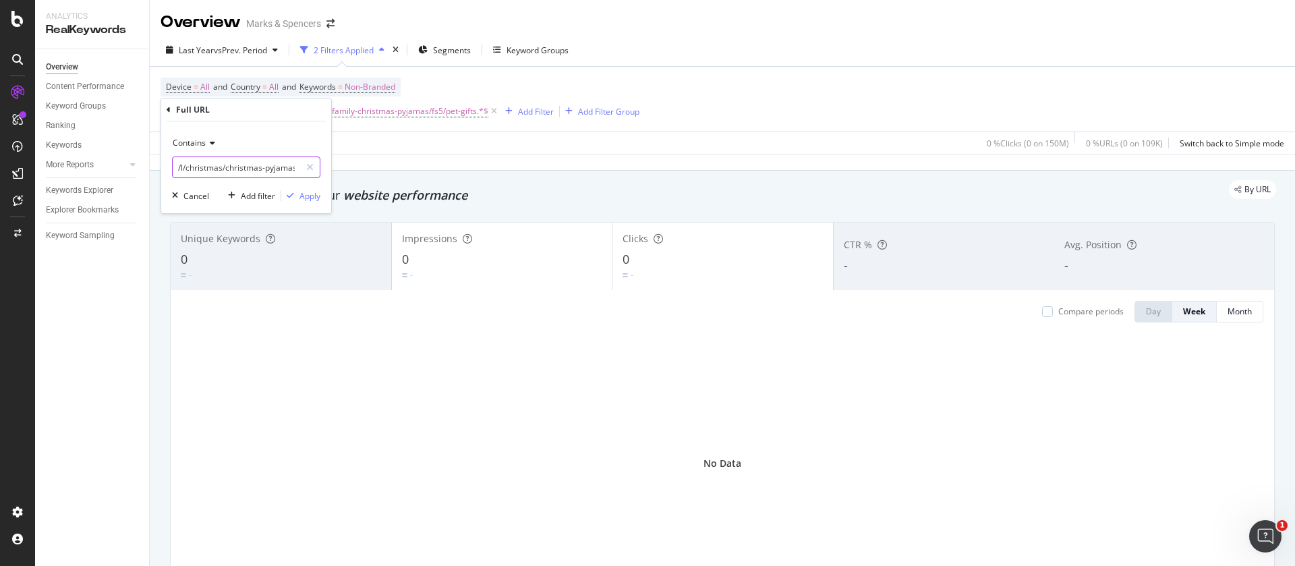
click at [258, 171] on input "/l/christmas/christmas-pyjamas/family-christmas-pyjamas/fs5/pet-gifts" at bounding box center [236, 167] width 127 height 22
paste input "jumpers/fs5/zip-through-neck"
type input "/l/christmas/christmas-jumpers/fs5/zip-through-neck"
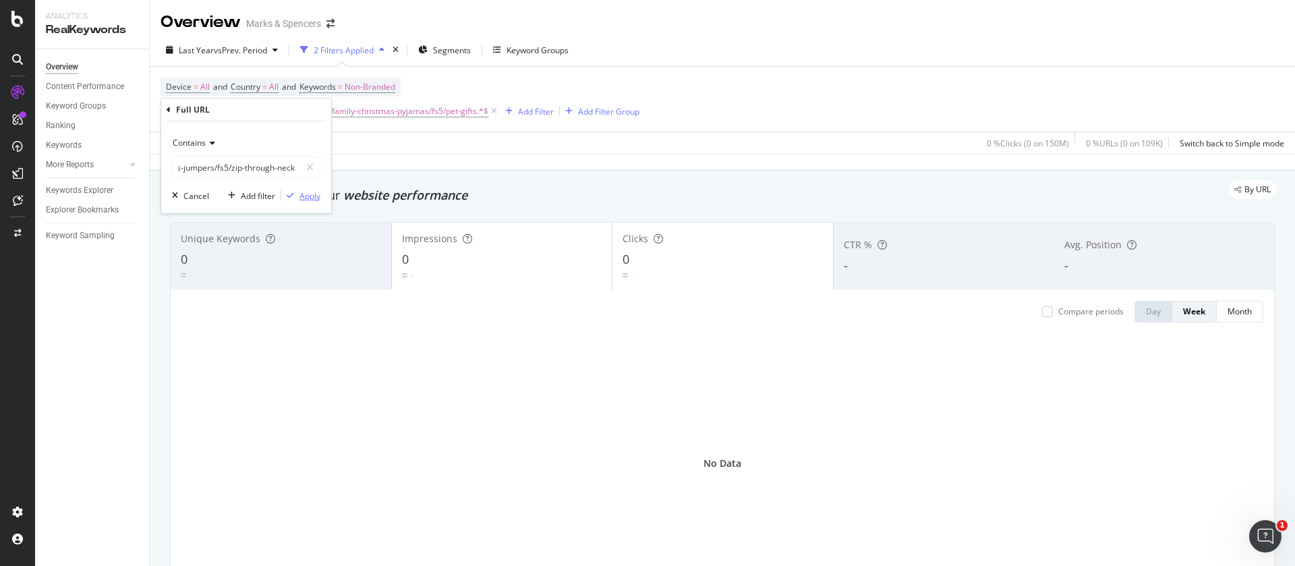
click at [307, 196] on div "Apply" at bounding box center [309, 195] width 21 height 11
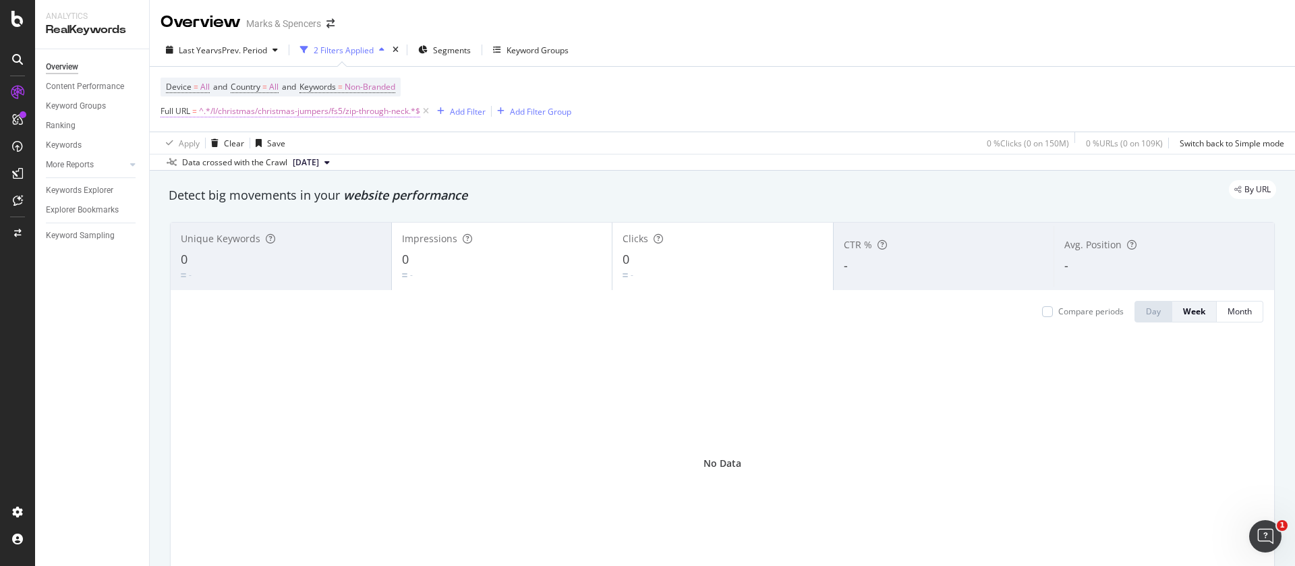
click at [361, 112] on span "^.*/l/christmas/christmas-jumpers/fs5/zip-through-neck.*$" at bounding box center [309, 111] width 221 height 19
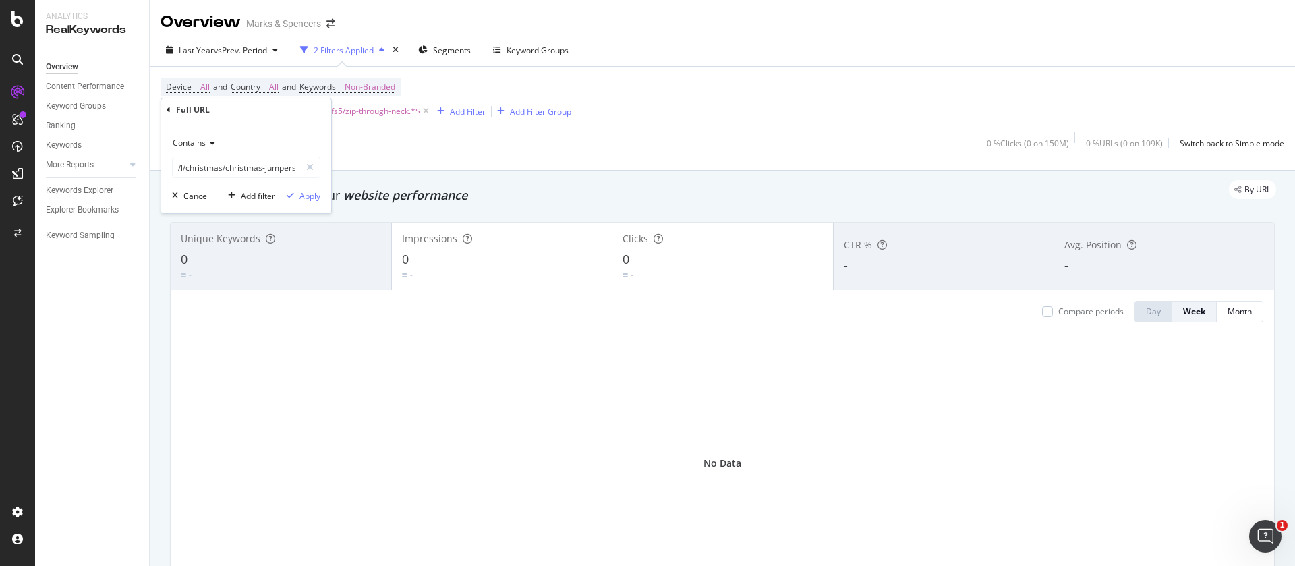
click at [244, 180] on div "Contains /l/christmas/christmas-jumpers/fs5/zip-through-neck Cancel Add filter …" at bounding box center [246, 167] width 170 height 92
click at [241, 167] on input "/l/christmas/christmas-jumpers/fs5/zip-through-neck" at bounding box center [236, 167] width 127 height 22
click at [243, 168] on input "/l/christmas/christmas-jumpers/fs5/zip-through-neck" at bounding box center [236, 167] width 127 height 22
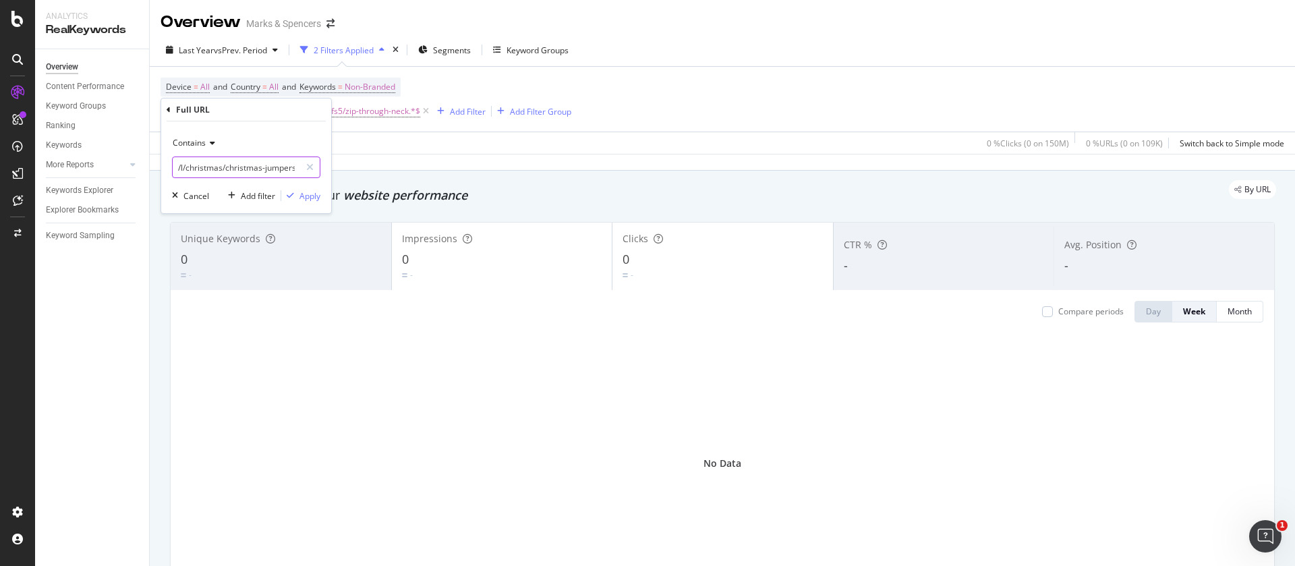
paste input "ewellery/fs5/gold"
type input "/l/christmas/christmas-jewellery/fs5/gold"
click at [291, 193] on icon "button" at bounding box center [290, 196] width 7 height 8
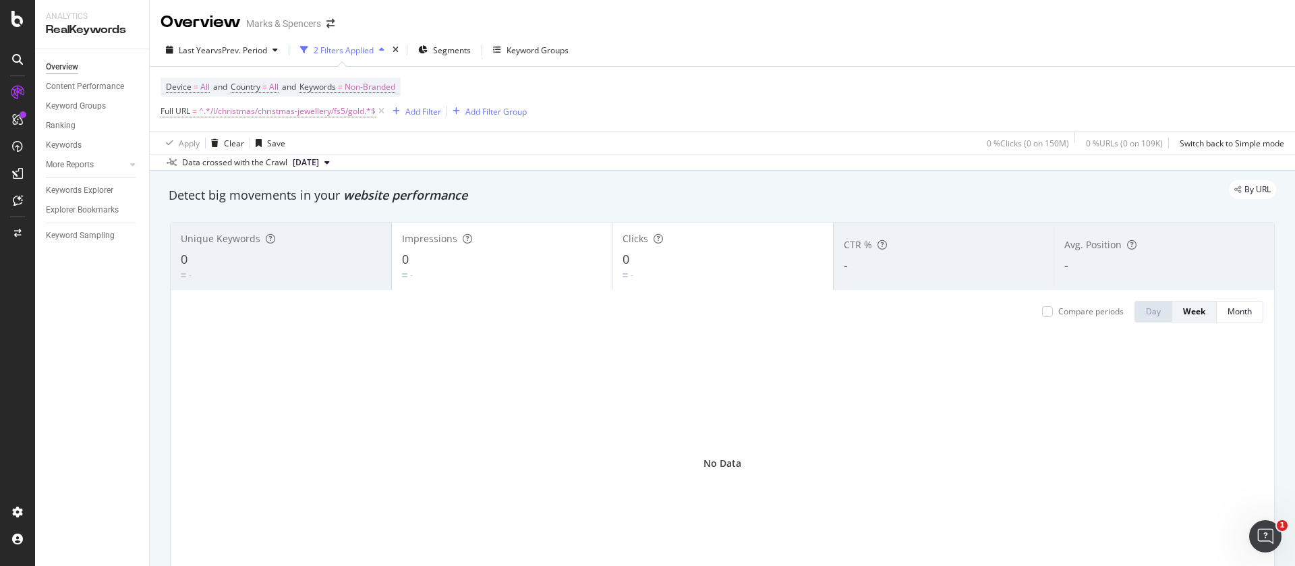
click at [255, 112] on span "^.*/l/christmas/christmas-jewellery/fs5/gold.*$" at bounding box center [287, 111] width 177 height 19
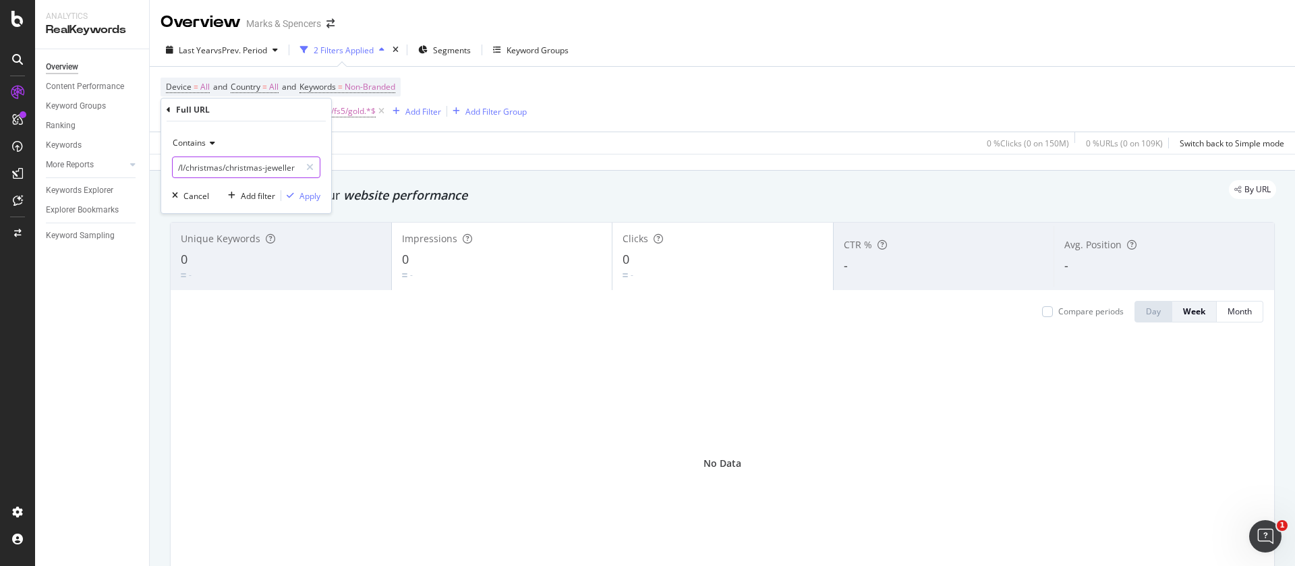
click at [237, 166] on input "/l/christmas/christmas-jewellery/fs5/gold" at bounding box center [236, 167] width 127 height 22
click at [236, 166] on input "/l/christmas/christmas-jewellery/fs5/gold" at bounding box center [236, 167] width 127 height 22
paste input "silver"
type input "/l/christmas/christmas-jewellery/fs5/silver"
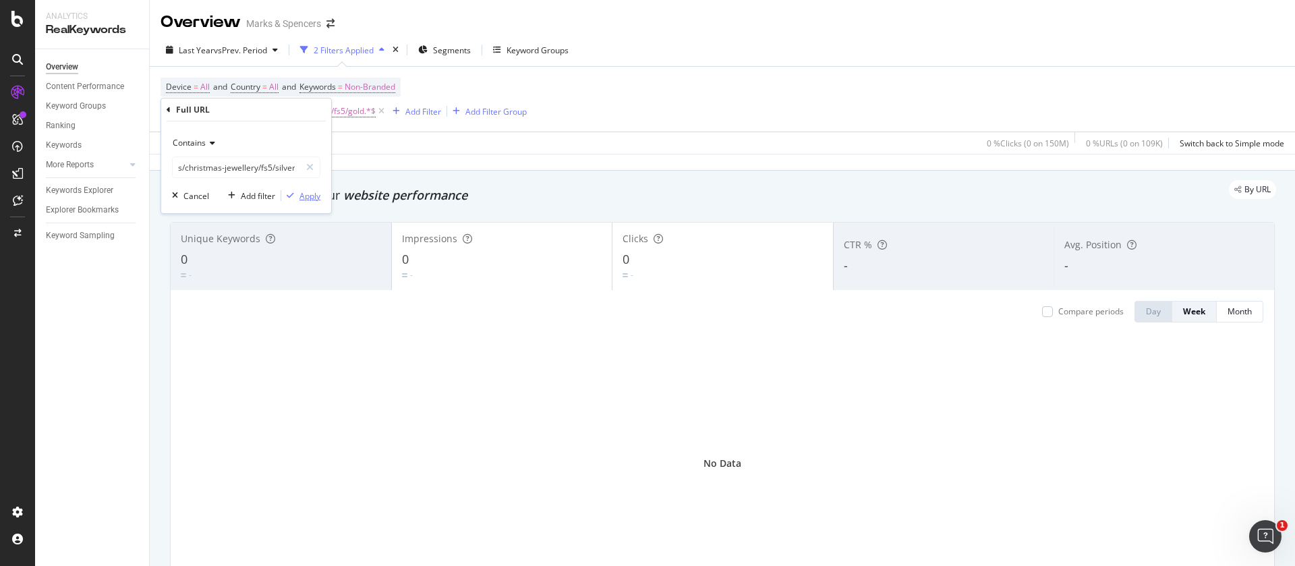
click at [307, 196] on div "Apply" at bounding box center [309, 195] width 21 height 11
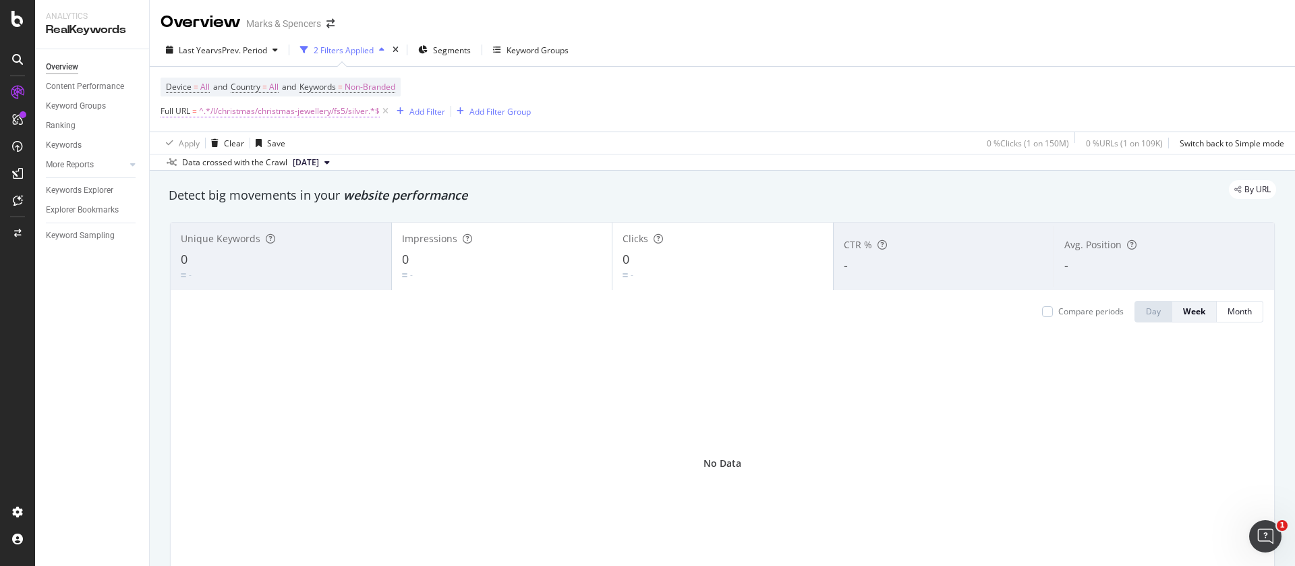
click at [298, 109] on span "^.*/l/christmas/christmas-jewellery/fs5/silver.*$" at bounding box center [289, 111] width 181 height 19
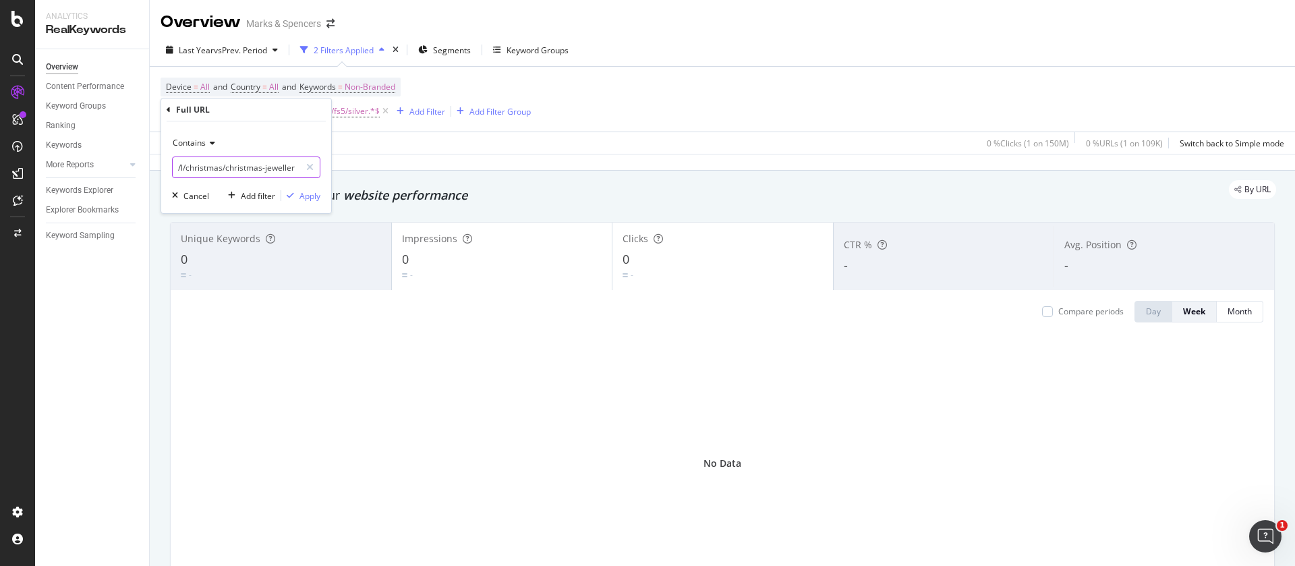
click at [232, 165] on input "/l/christmas/christmas-jewellery/fs5/silver" at bounding box center [236, 167] width 127 height 22
paste input "advent-calendars/fs5/early-learning-centre"
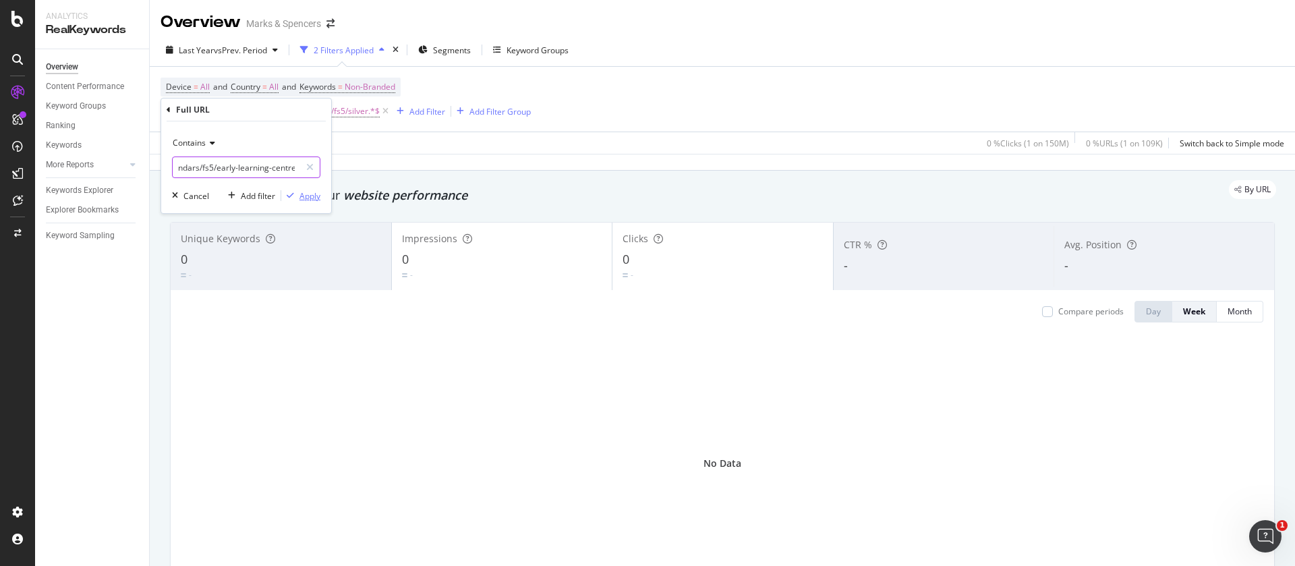
type input "/l/christmas/advent-calendars/fs5/early-learning-centre"
click at [309, 198] on div "Apply" at bounding box center [309, 195] width 21 height 11
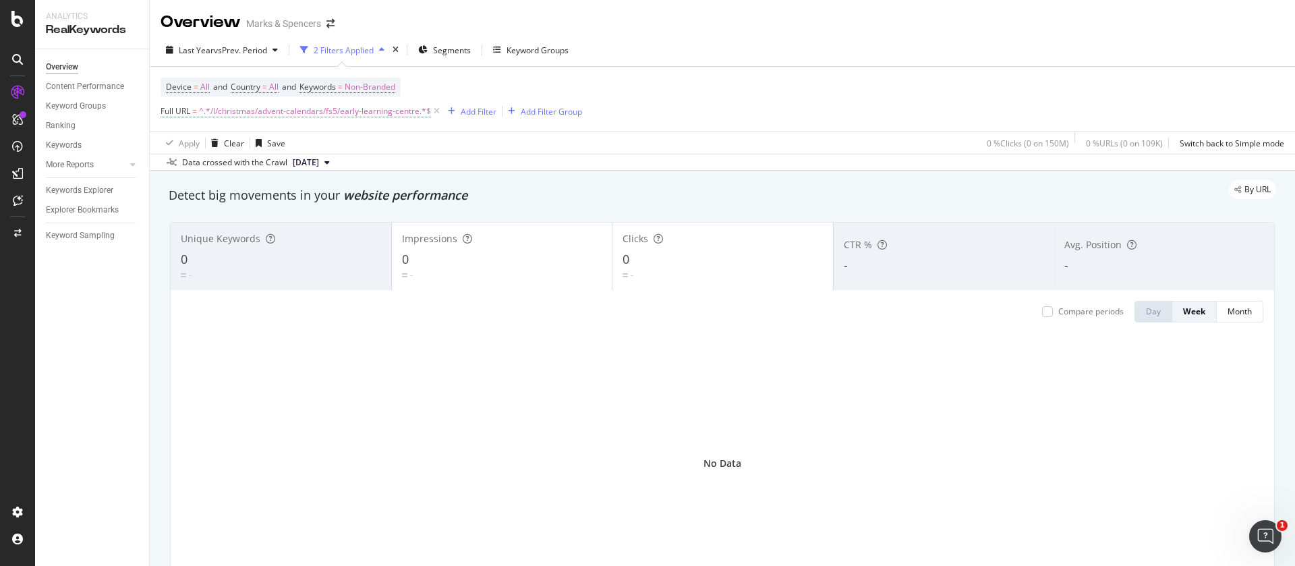
click at [340, 111] on span "^.*/l/christmas/advent-calendars/fs5/early-learning-centre.*$" at bounding box center [315, 111] width 232 height 19
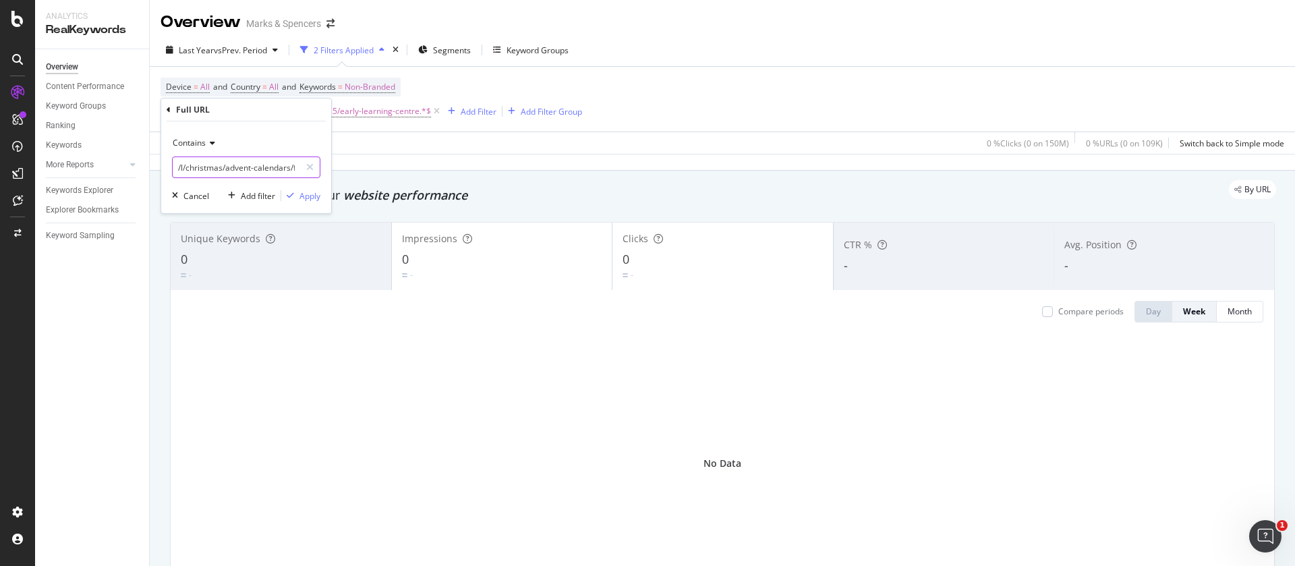
click at [247, 156] on input "/l/christmas/advent-calendars/fs5/early-learning-centre" at bounding box center [236, 167] width 127 height 22
click at [247, 158] on input "/l/christmas/advent-calendars/fs5/early-learning-centre" at bounding box center [236, 167] width 127 height 22
paste input "christmas-decorations/fs5/scented-candles"
type input "/l/christmas/christmas-decorations/fs5/scented-candles"
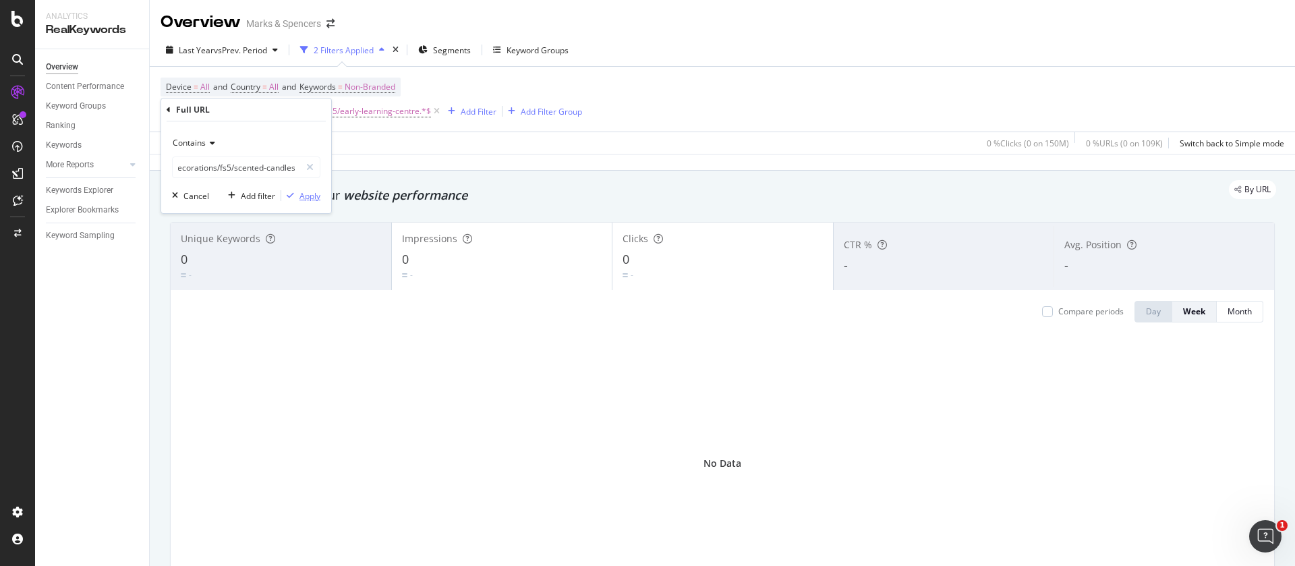
click at [311, 190] on div "Apply" at bounding box center [309, 195] width 21 height 11
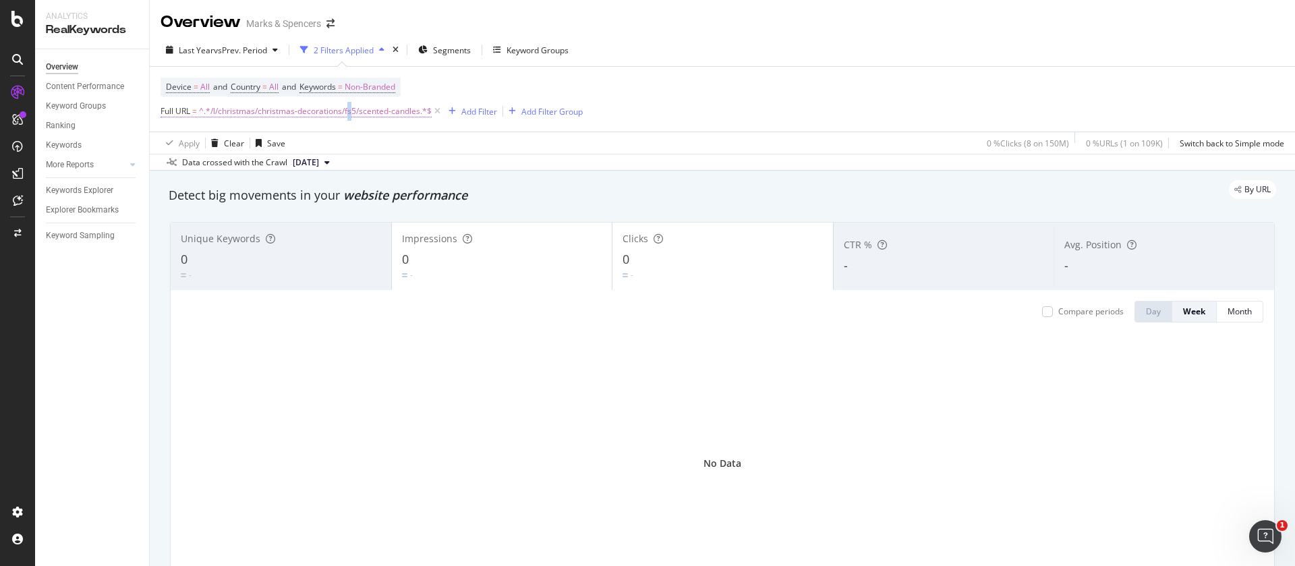
click at [351, 112] on span "^.*/l/christmas/christmas-decorations/fs5/scented-candles.*$" at bounding box center [315, 111] width 233 height 19
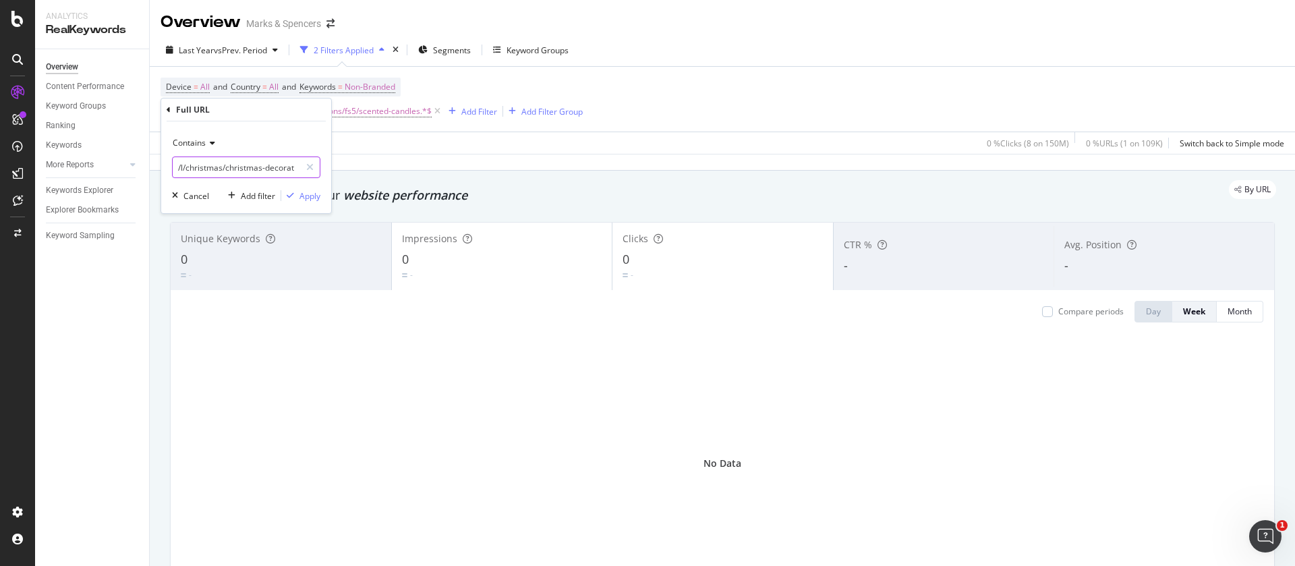
click at [252, 167] on input "/l/christmas/christmas-decorations/fs5/scented-candles" at bounding box center [236, 167] width 127 height 22
paste input "gifts/fs5/scarves-1"
type input "/l/christmas/christmas-gifts/fs5/scarves-1"
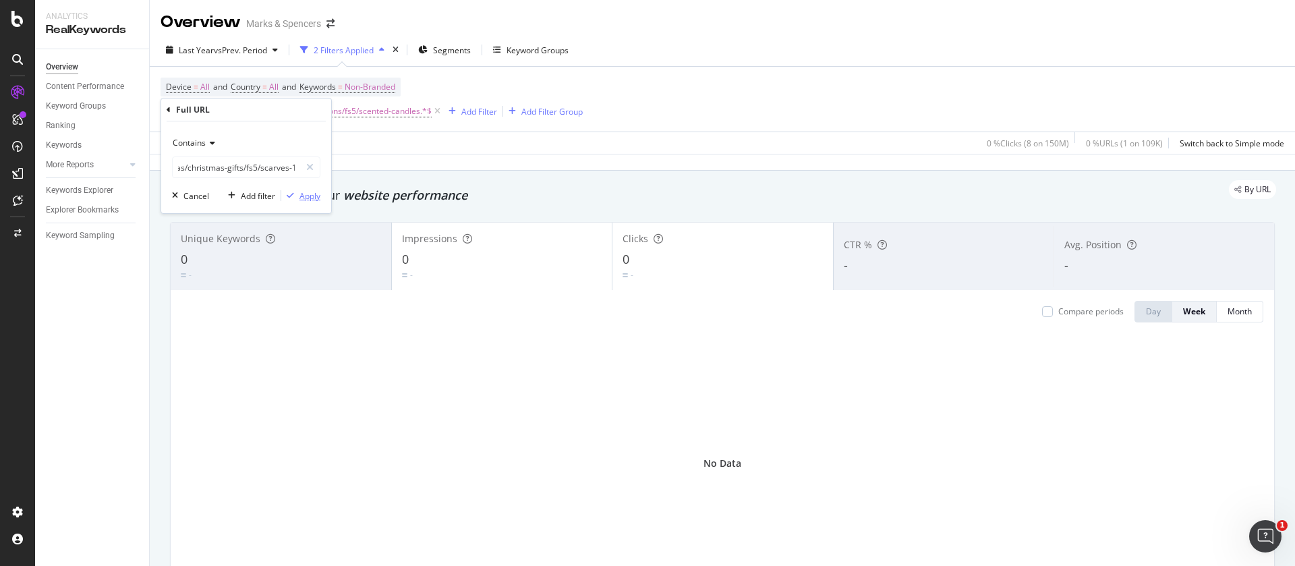
click at [306, 201] on div "Apply" at bounding box center [309, 195] width 21 height 11
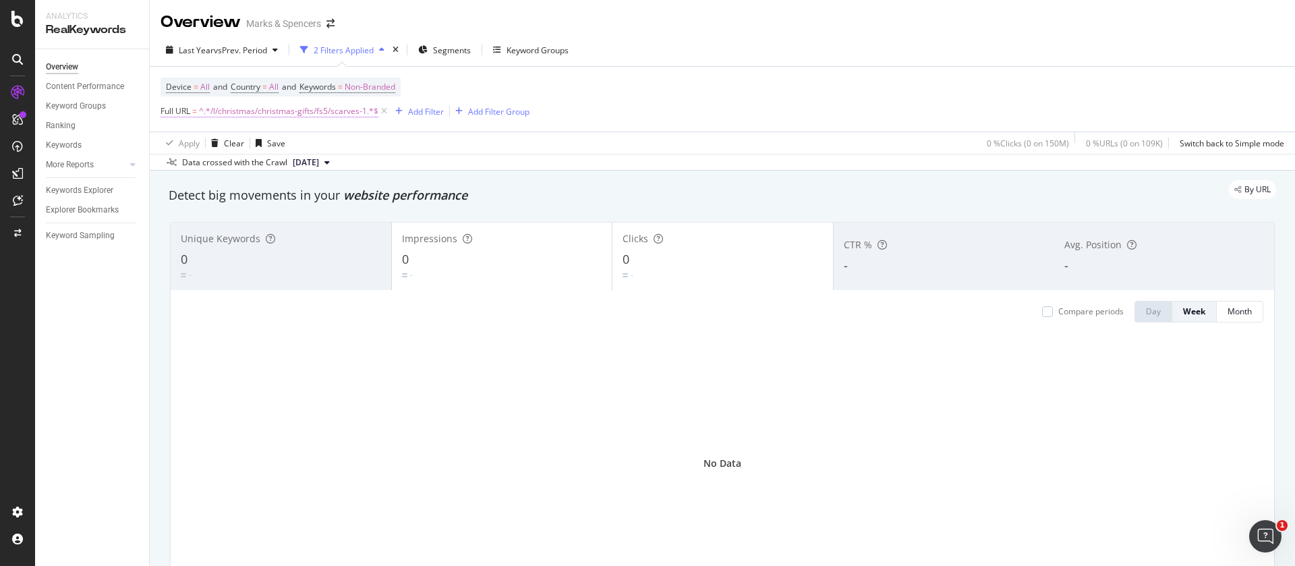
click at [328, 112] on span "^.*/l/christmas/christmas-gifts/fs5/scarves-1.*$" at bounding box center [288, 111] width 179 height 19
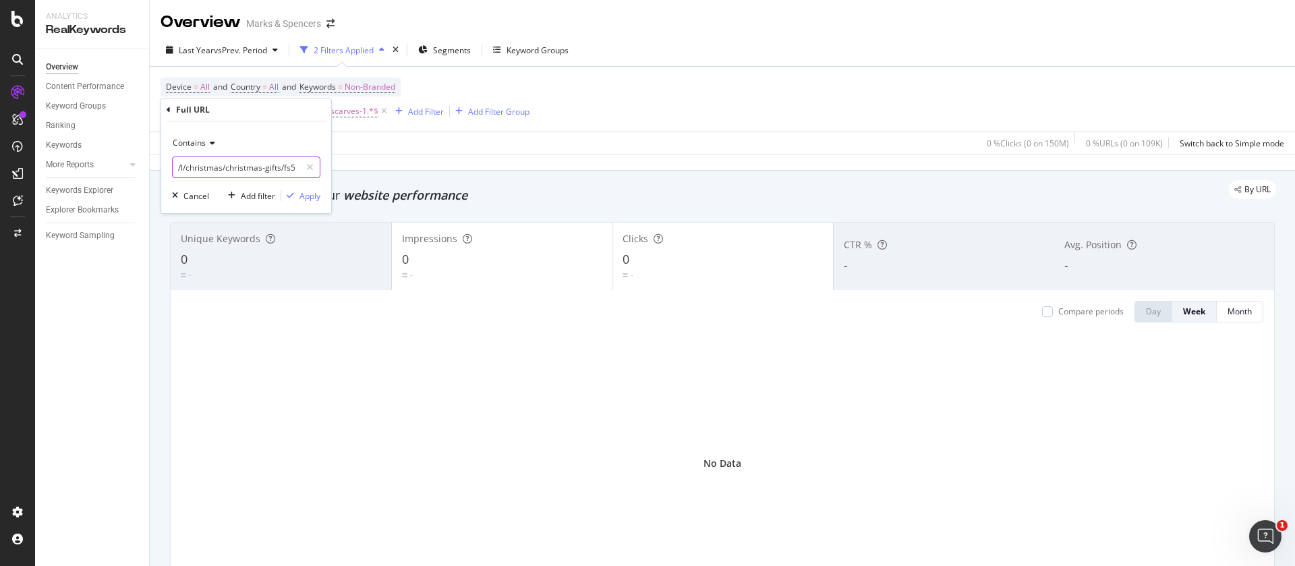
click at [255, 169] on input "/l/christmas/christmas-gifts/fs5/scarves-1" at bounding box center [236, 167] width 127 height 22
paste input "pyjamas/womens-christmas-pyjamas/fs5/pyjama-set"
click at [233, 171] on input "/l/christmas/christmas-pyjamas/womens-christmas-pyjamas/fs5/pyjama-sets-1" at bounding box center [236, 167] width 127 height 22
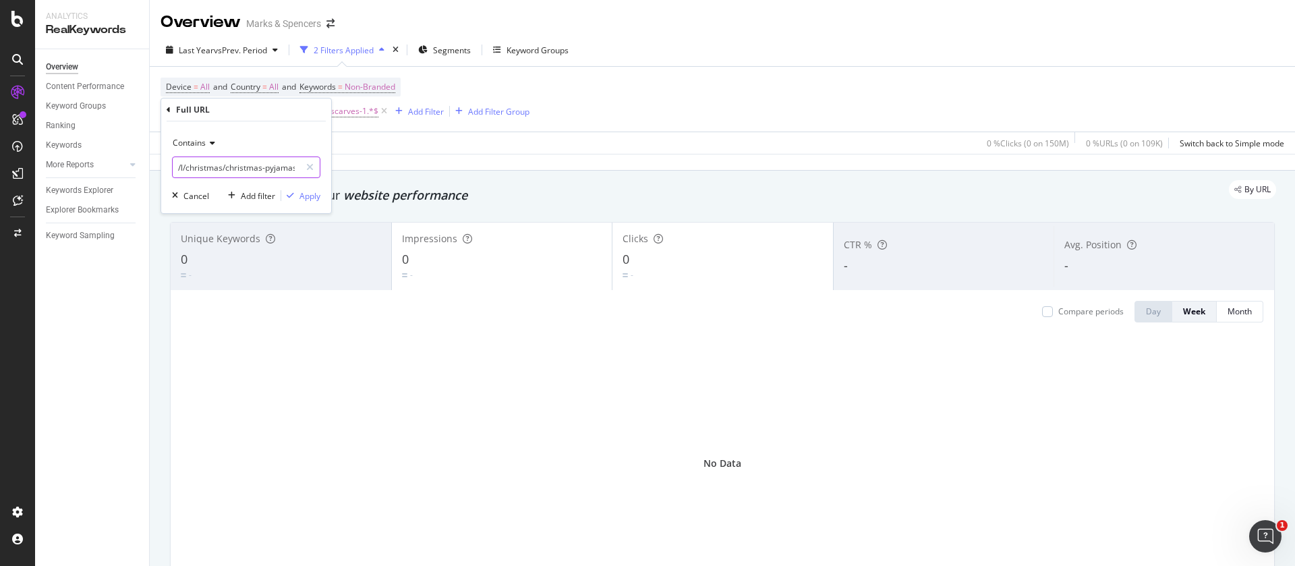
click at [233, 171] on input "/l/christmas/christmas-pyjamas/womens-christmas-pyjamas/fs5/pyjama-sets-1" at bounding box center [236, 167] width 127 height 22
paste input "jumpers/fs5/hooded-neck"
type input "/l/christmas/christmas-jumpers/fs5/hooded-neck"
click at [299, 196] on div "Apply" at bounding box center [309, 195] width 21 height 11
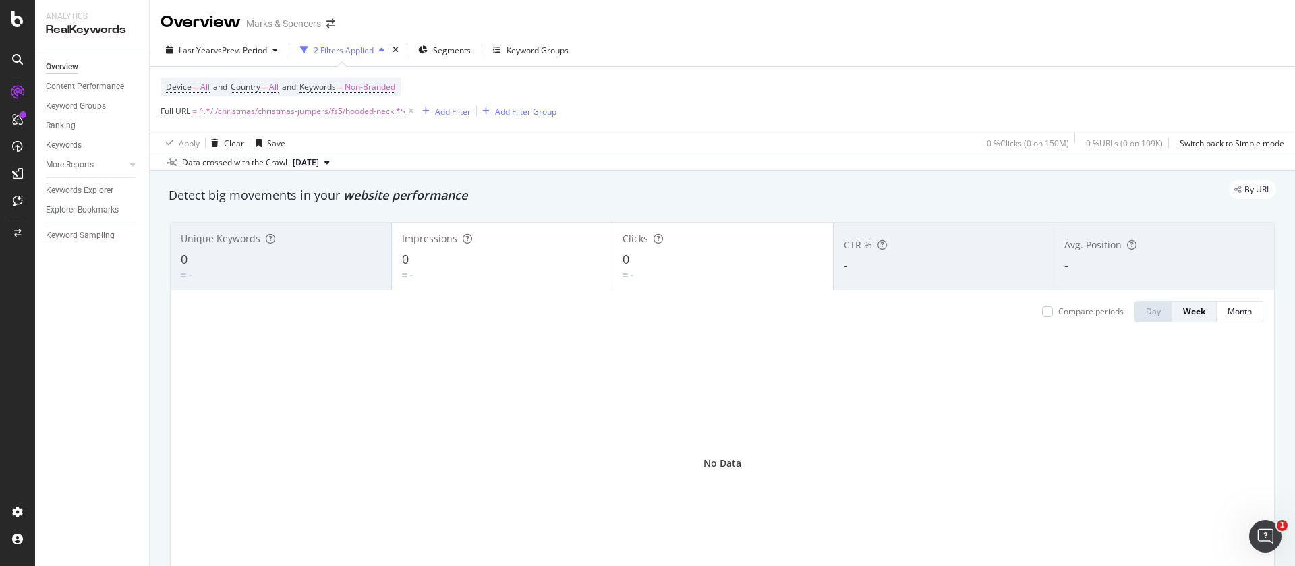
click at [334, 121] on div "Device = All and Country = All and Keywords = Non-Branded Full URL = ^.*/l/chri…" at bounding box center [721, 99] width 1123 height 65
click at [341, 115] on span "^.*/l/christmas/christmas-jumpers/fs5/hooded-neck.*$" at bounding box center [302, 111] width 206 height 19
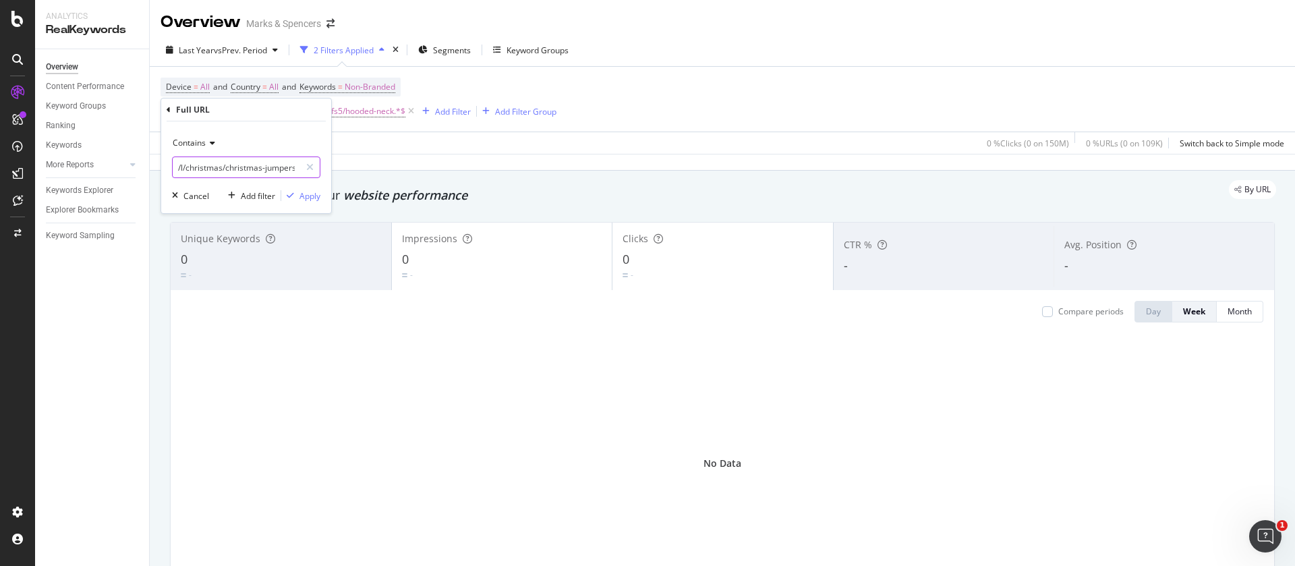
click at [249, 163] on input "/l/christmas/christmas-jumpers/fs5/hooded-neck" at bounding box center [236, 167] width 127 height 22
paste input "pyjamas/fs5/romper"
type input "/l/christmas/christmas-pyjamas/fs5/romper"
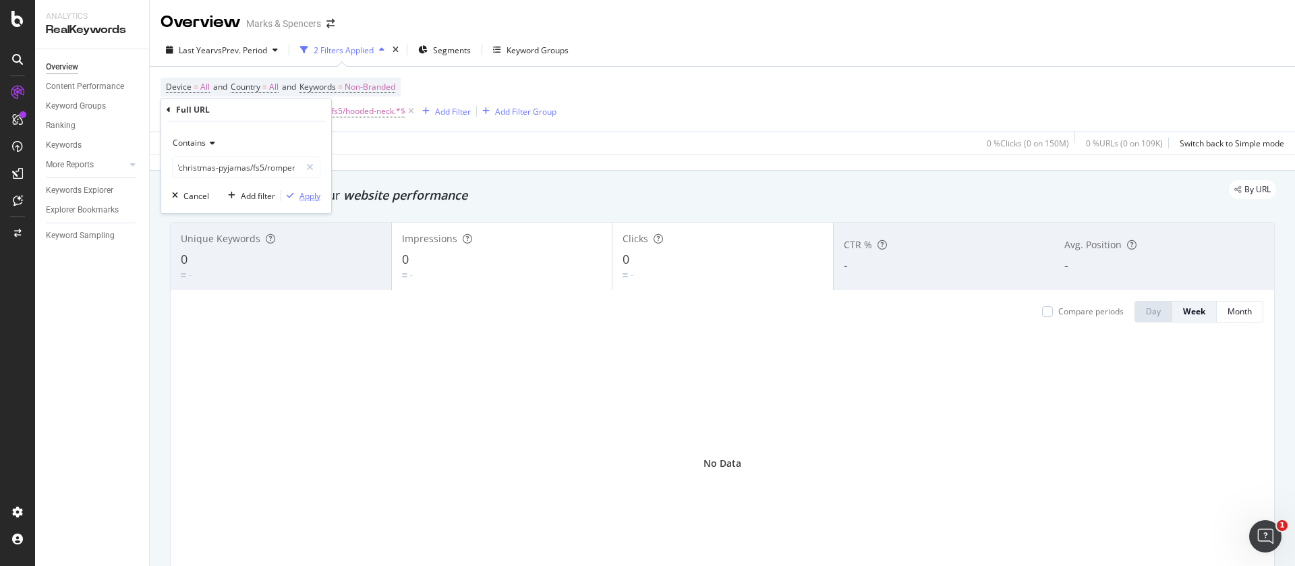
click at [295, 193] on div "button" at bounding box center [290, 196] width 18 height 8
